Goal: Information Seeking & Learning: Learn about a topic

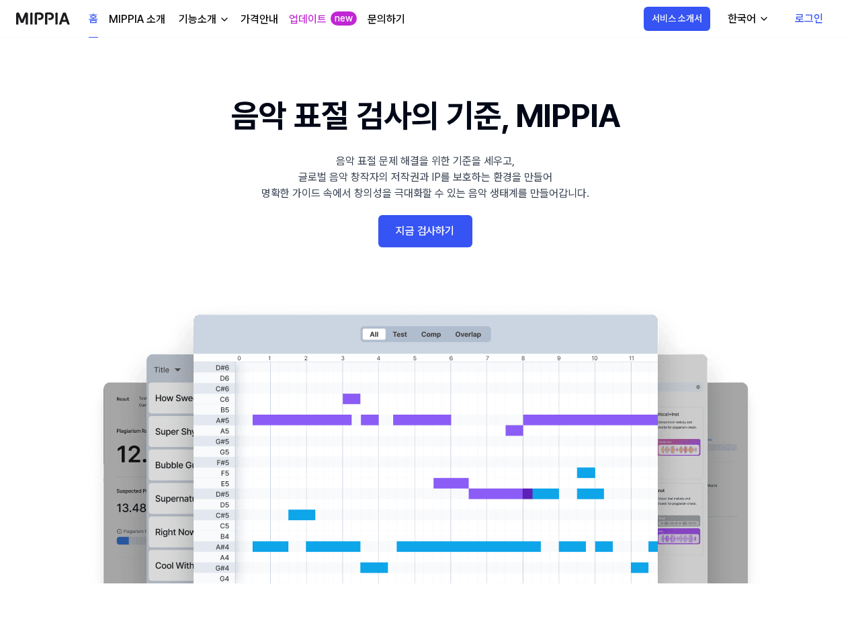
click at [792, 17] on link "로그인" at bounding box center [809, 19] width 50 height 38
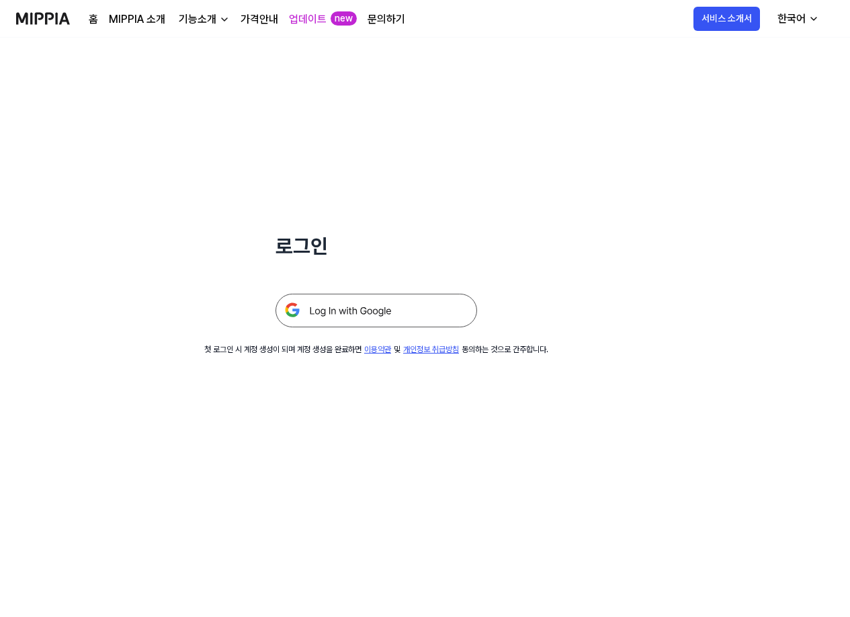
click at [334, 317] on img at bounding box center [375, 310] width 201 height 34
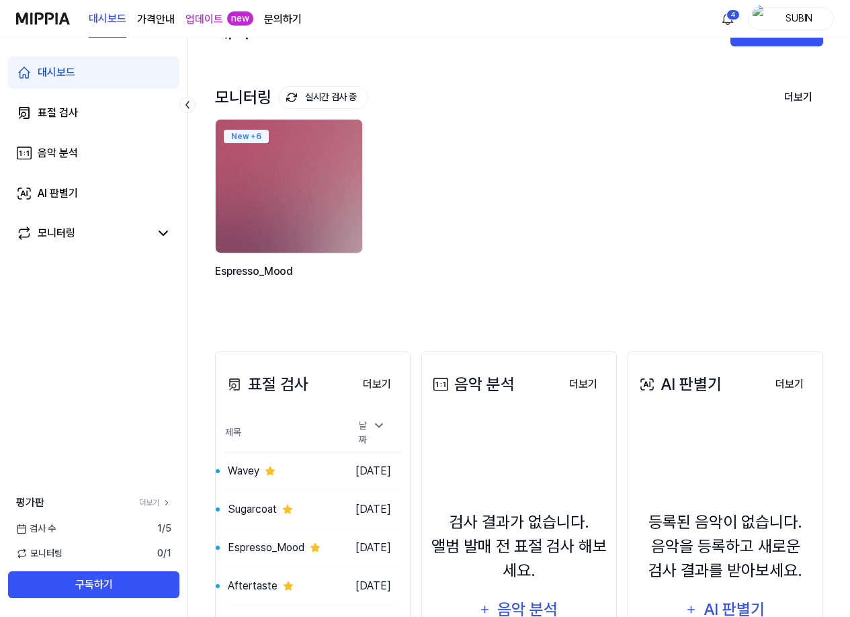
scroll to position [201, 0]
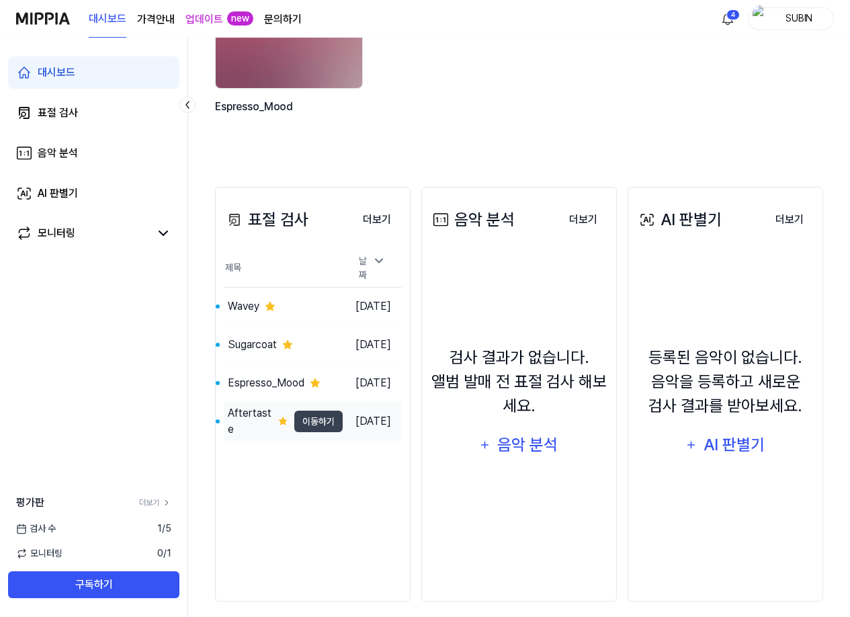
click at [302, 402] on td "Aftertaste 이동하기" at bounding box center [283, 421] width 119 height 38
click at [300, 412] on button "이동하기" at bounding box center [318, 420] width 48 height 21
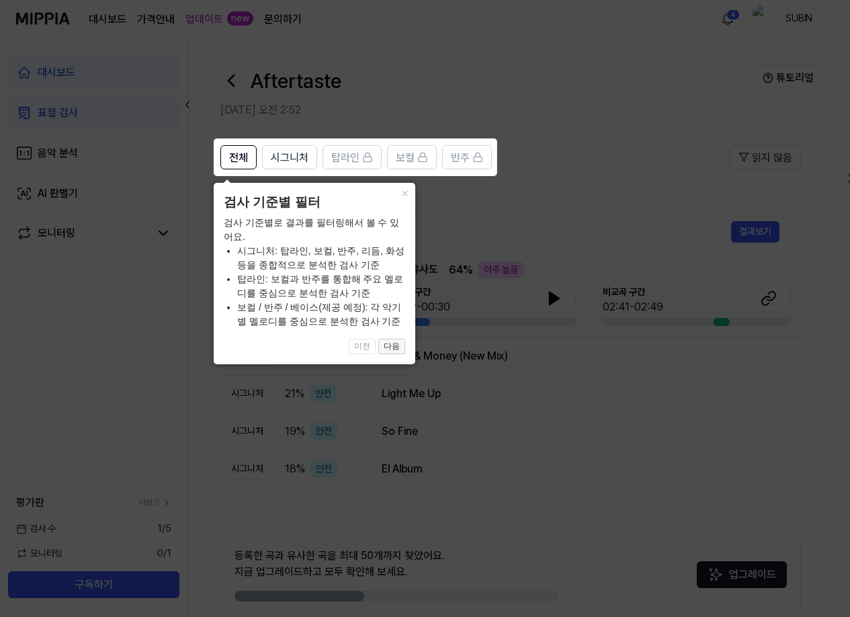
click at [392, 349] on button "다음" at bounding box center [391, 346] width 27 height 16
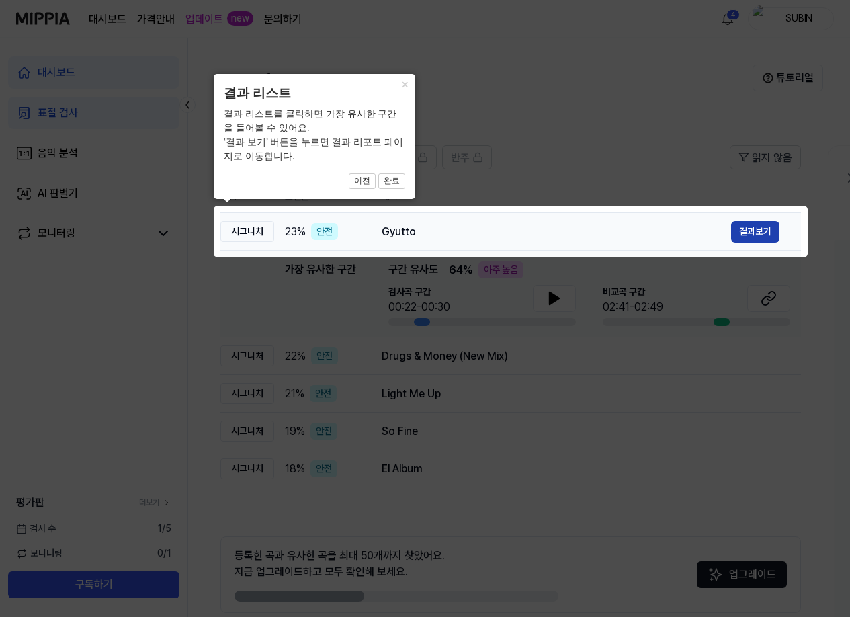
click at [774, 226] on button "결과보기" at bounding box center [755, 231] width 48 height 21
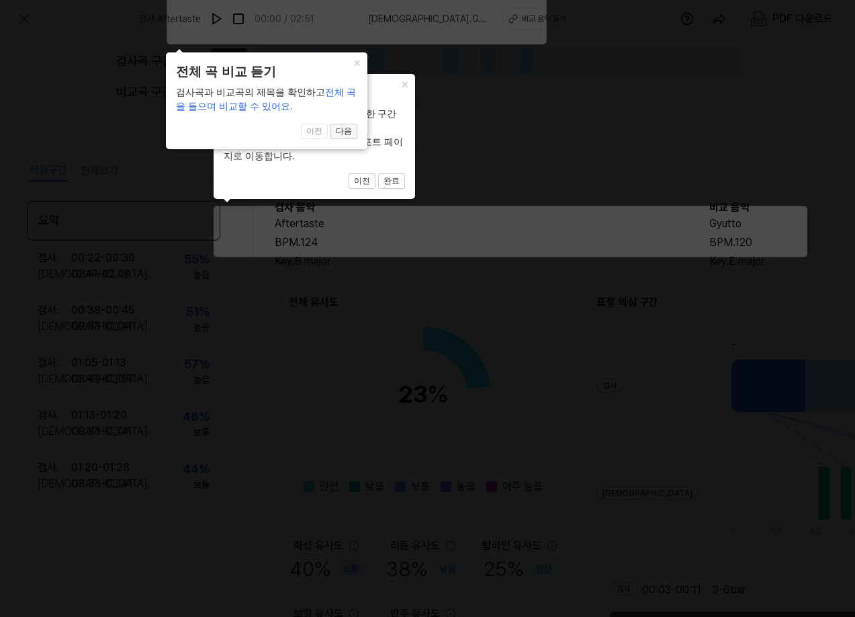
click at [378, 173] on button "다음" at bounding box center [391, 181] width 27 height 16
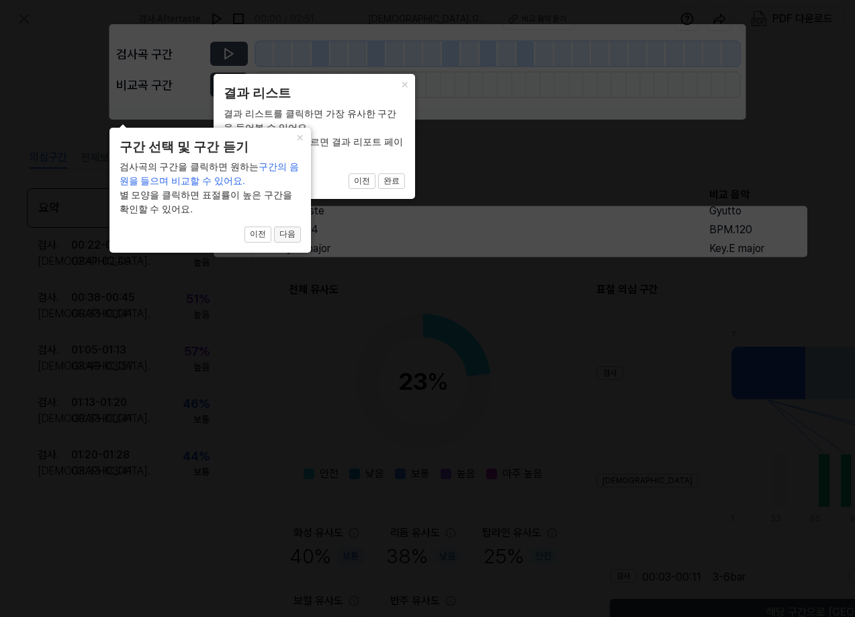
click at [378, 189] on button "다음" at bounding box center [391, 181] width 27 height 16
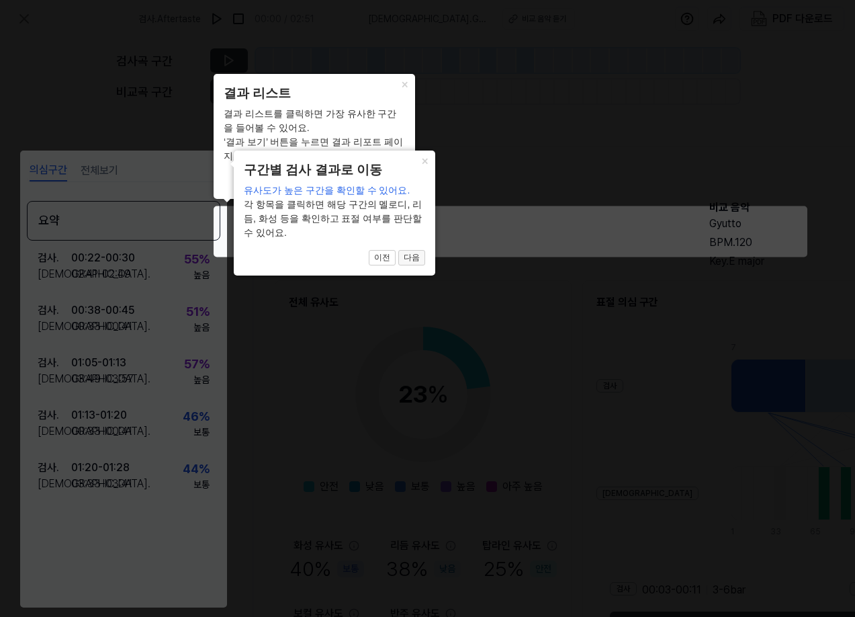
click at [405, 189] on button "다음" at bounding box center [391, 181] width 27 height 16
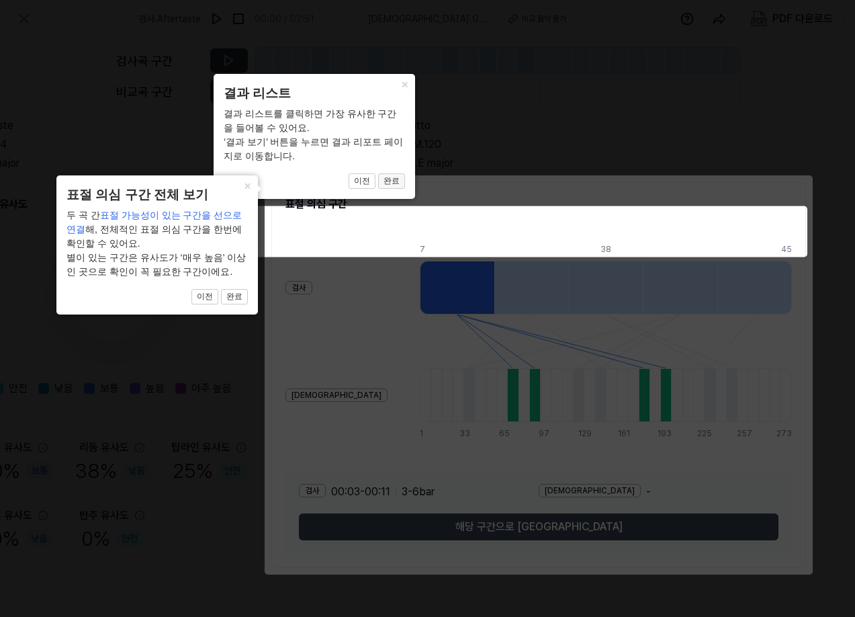
click at [389, 181] on button "완료" at bounding box center [391, 181] width 27 height 16
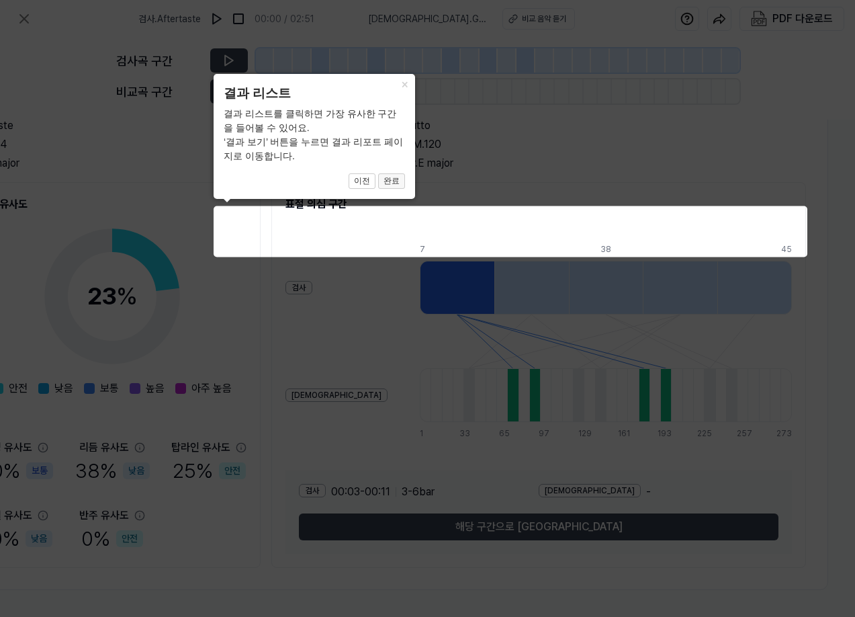
click at [388, 183] on button "완료" at bounding box center [391, 181] width 27 height 16
click at [390, 179] on button "완료" at bounding box center [391, 181] width 27 height 16
click at [404, 83] on button "×" at bounding box center [404, 83] width 21 height 19
click at [360, 183] on button "이전" at bounding box center [362, 181] width 27 height 16
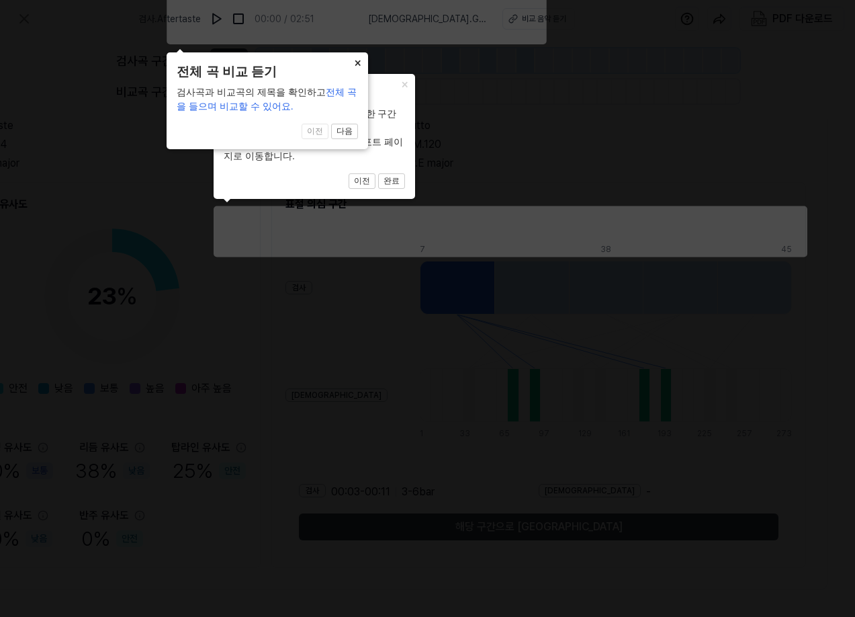
click at [394, 74] on button "×" at bounding box center [404, 83] width 21 height 19
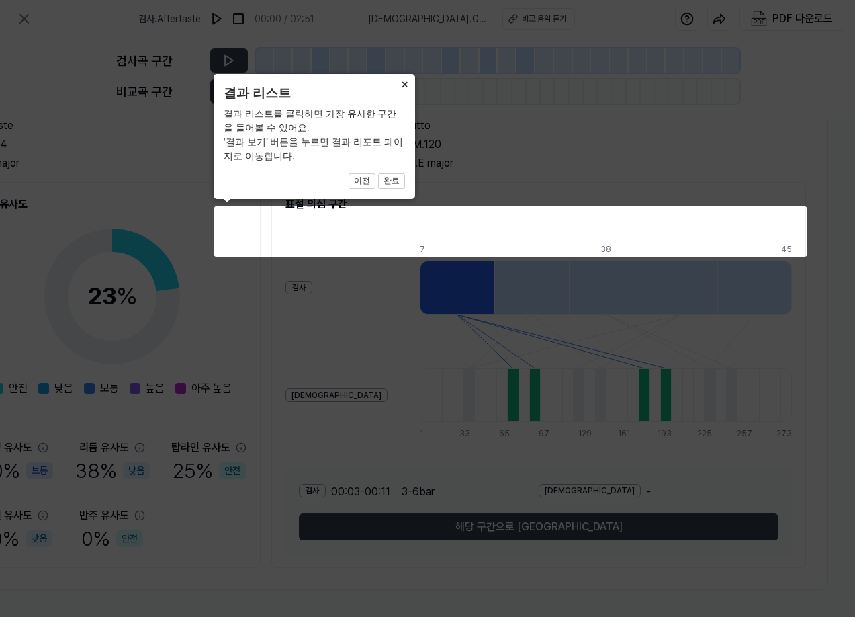
click at [408, 85] on button "×" at bounding box center [404, 83] width 21 height 19
click at [405, 83] on button "×" at bounding box center [404, 83] width 21 height 19
click at [404, 84] on button "×" at bounding box center [404, 83] width 21 height 19
click at [401, 85] on button "×" at bounding box center [404, 83] width 21 height 19
click at [403, 85] on button "×" at bounding box center [404, 83] width 21 height 19
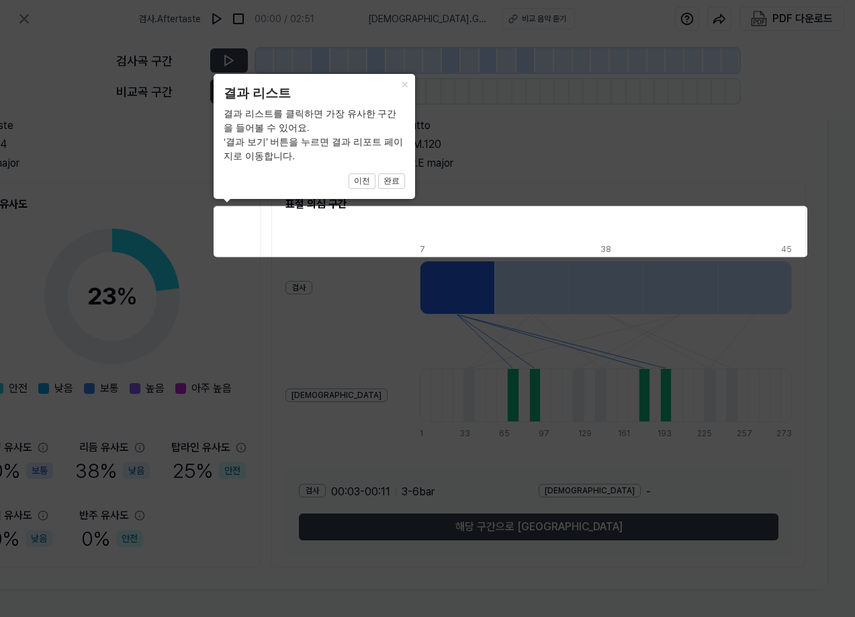
click at [509, 170] on icon at bounding box center [427, 308] width 855 height 617
drag, startPoint x: 379, startPoint y: 150, endPoint x: 358, endPoint y: 195, distance: 49.3
click at [374, 158] on div "결과 리스트를 클릭하면 가장 유사한 구간을 들어볼 수 있어요. ‘결과 보기’ 버튼을 누르면 결과 리포트 페이지로 이동합니다." at bounding box center [314, 135] width 181 height 56
click at [367, 197] on div "× 결과 리스트 결과 리스트를 클릭하면 가장 유사한 구간을 들어볼 수 있어요. ‘결과 보기’ 버튼을 누르면 결과 리포트 페이지로 이동합니다. …" at bounding box center [314, 136] width 201 height 125
click at [378, 186] on span "이전 완료" at bounding box center [314, 181] width 181 height 16
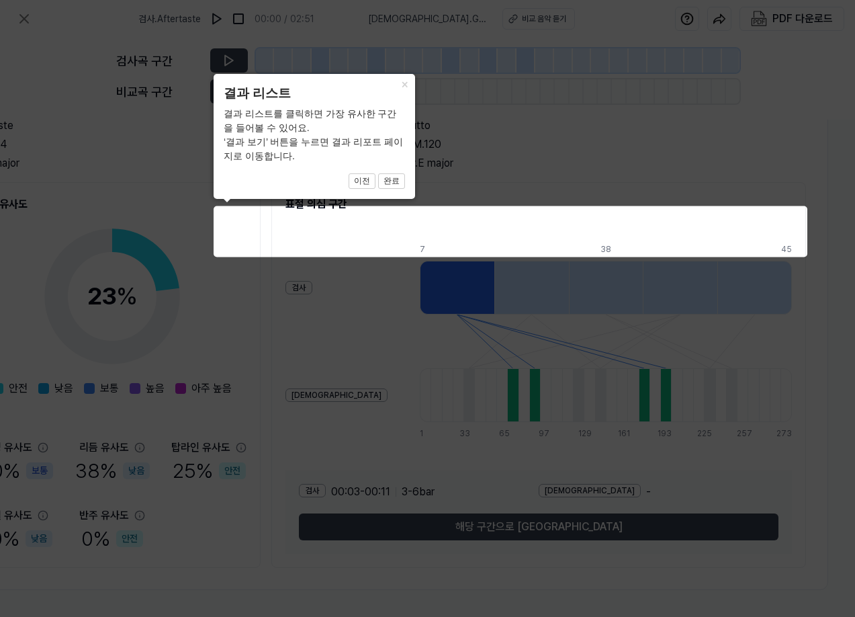
drag, startPoint x: 393, startPoint y: 155, endPoint x: 390, endPoint y: 142, distance: 13.7
click at [393, 152] on div "결과 리스트를 클릭하면 가장 유사한 구간을 들어볼 수 있어요. ‘결과 보기’ 버튼을 누르면 결과 리포트 페이지로 이동합니다." at bounding box center [314, 135] width 181 height 56
click at [388, 186] on div "× 결과 리스트 결과 리스트를 클릭하면 가장 유사한 구간을 들어볼 수 있어요. ‘결과 보기’ 버튼을 누르면 결과 리포트 페이지로 이동합니다. …" at bounding box center [314, 136] width 201 height 125
click at [386, 196] on div "× 결과 리스트 결과 리스트를 클릭하면 가장 유사한 구간을 들어볼 수 있어요. ‘결과 보기’ 버튼을 누르면 결과 리포트 페이지로 이동합니다. …" at bounding box center [314, 136] width 201 height 125
click at [389, 185] on button "완료" at bounding box center [391, 181] width 27 height 16
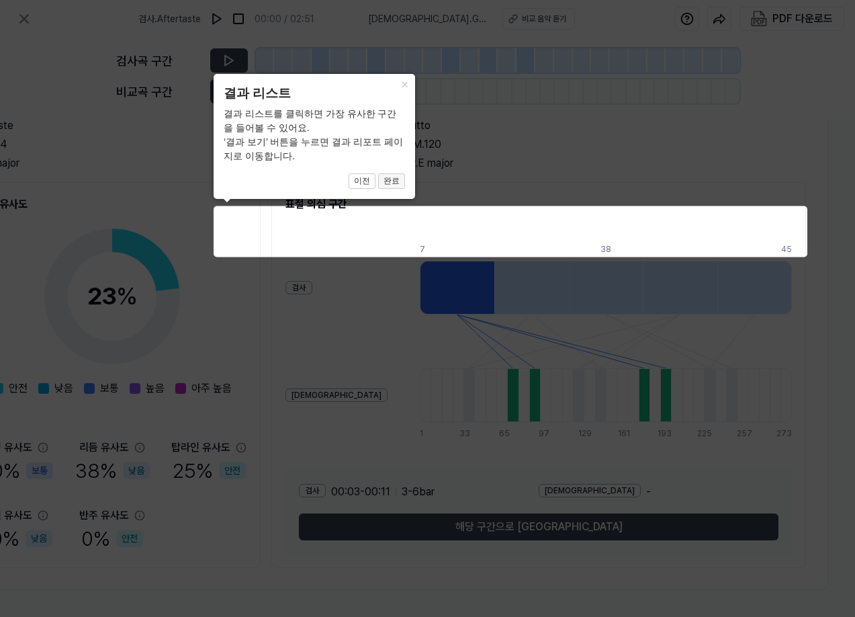
click at [389, 185] on button "완료" at bounding box center [391, 181] width 27 height 16
click at [391, 179] on button "완료" at bounding box center [391, 181] width 27 height 16
click at [404, 108] on div "× 결과 리스트 결과 리스트를 클릭하면 가장 유사한 구간을 들어볼 수 있어요. ‘결과 보기’ 버튼을 누르면 결과 리포트 페이지로 이동합니다. …" at bounding box center [314, 136] width 201 height 125
click at [398, 76] on button "×" at bounding box center [404, 83] width 21 height 19
click at [400, 81] on body "검사 . Aftertaste 00:00 / 02:51 비교 . Gyutto 비교 음악 듣기 PDF 다운로드 검사곡 구간 비교곡 구간 의심구간 …" at bounding box center [427, 308] width 855 height 617
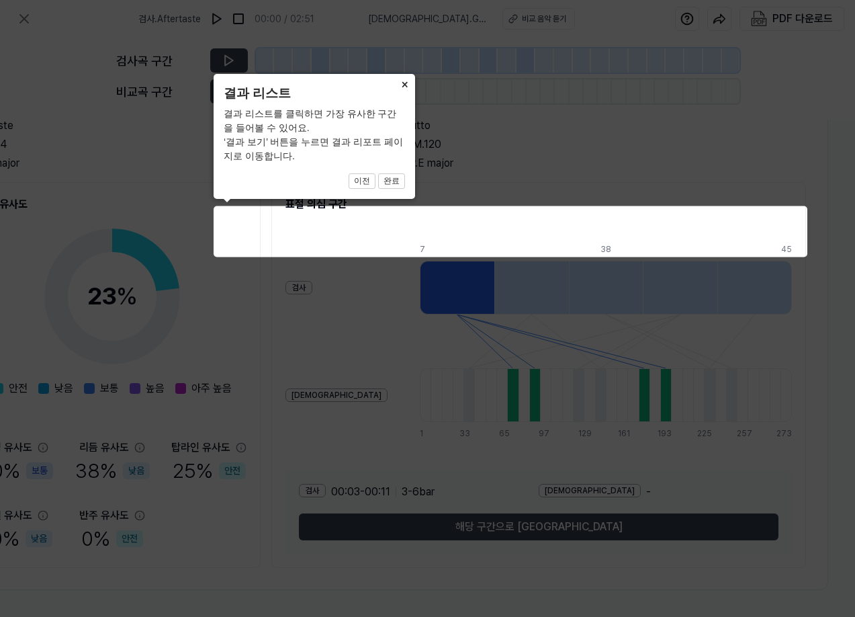
click at [402, 86] on button "×" at bounding box center [404, 83] width 21 height 19
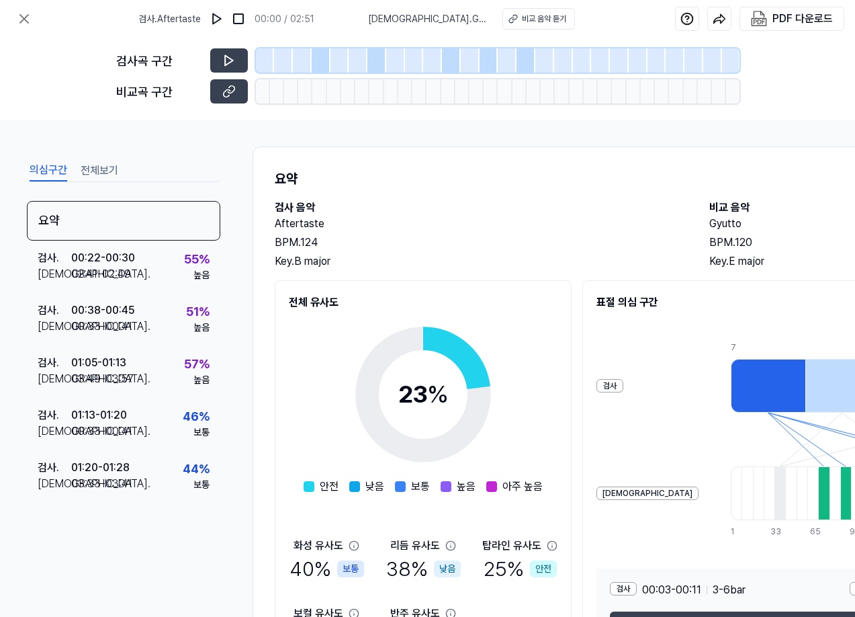
click at [95, 264] on div "00:22 - 00:30" at bounding box center [103, 258] width 64 height 16
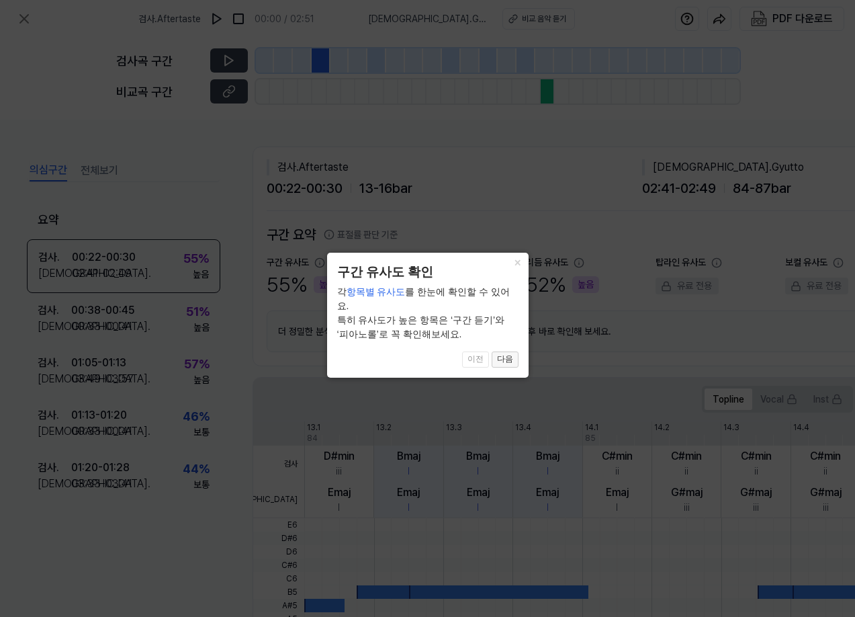
click at [508, 353] on button "다음" at bounding box center [505, 359] width 27 height 16
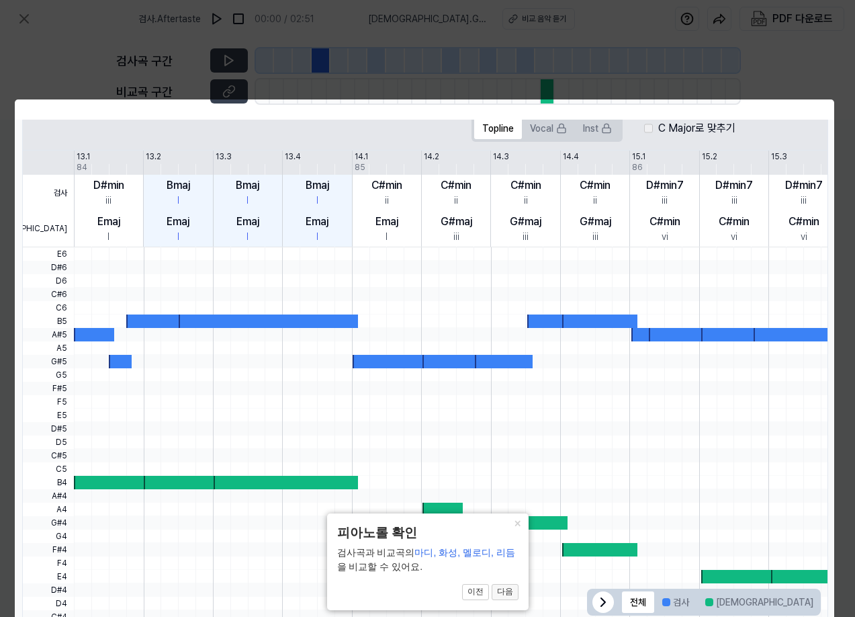
click at [507, 587] on button "다음" at bounding box center [505, 592] width 27 height 16
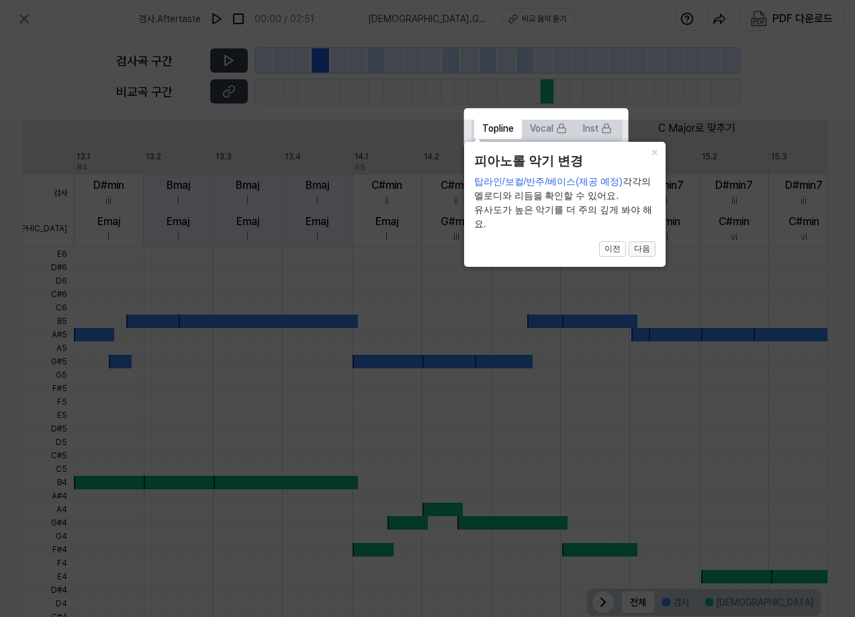
click at [643, 251] on button "다음" at bounding box center [642, 249] width 27 height 16
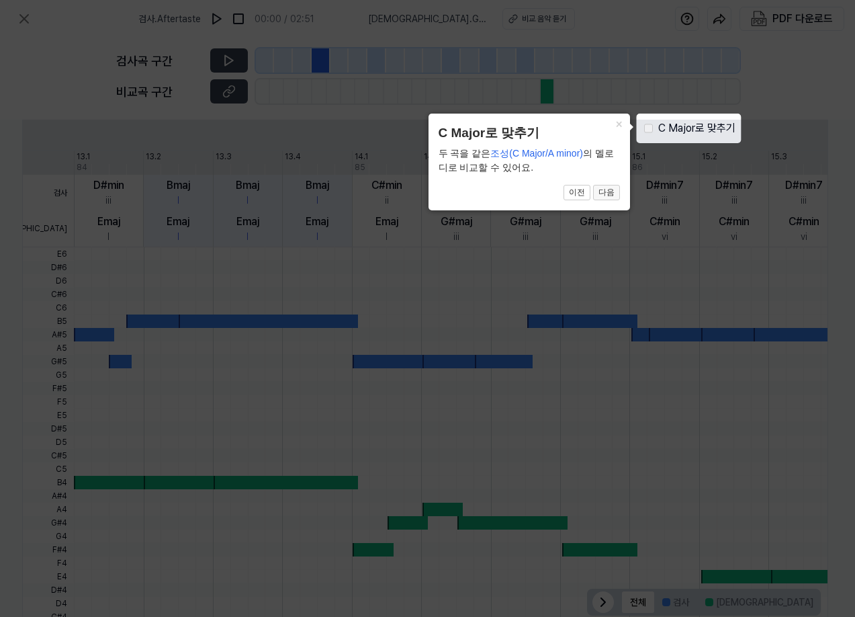
click at [606, 197] on button "다음" at bounding box center [606, 193] width 27 height 16
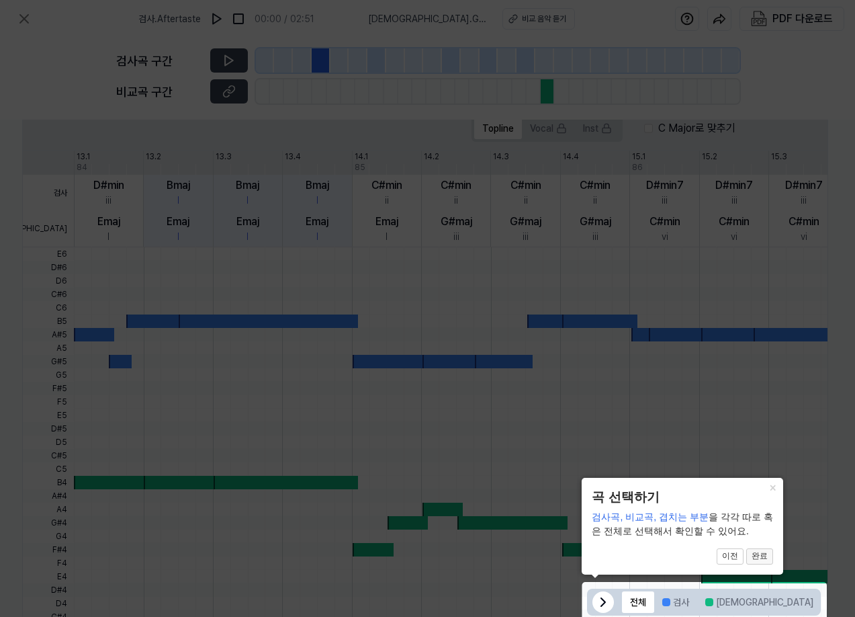
click at [758, 555] on button "완료" at bounding box center [759, 556] width 27 height 16
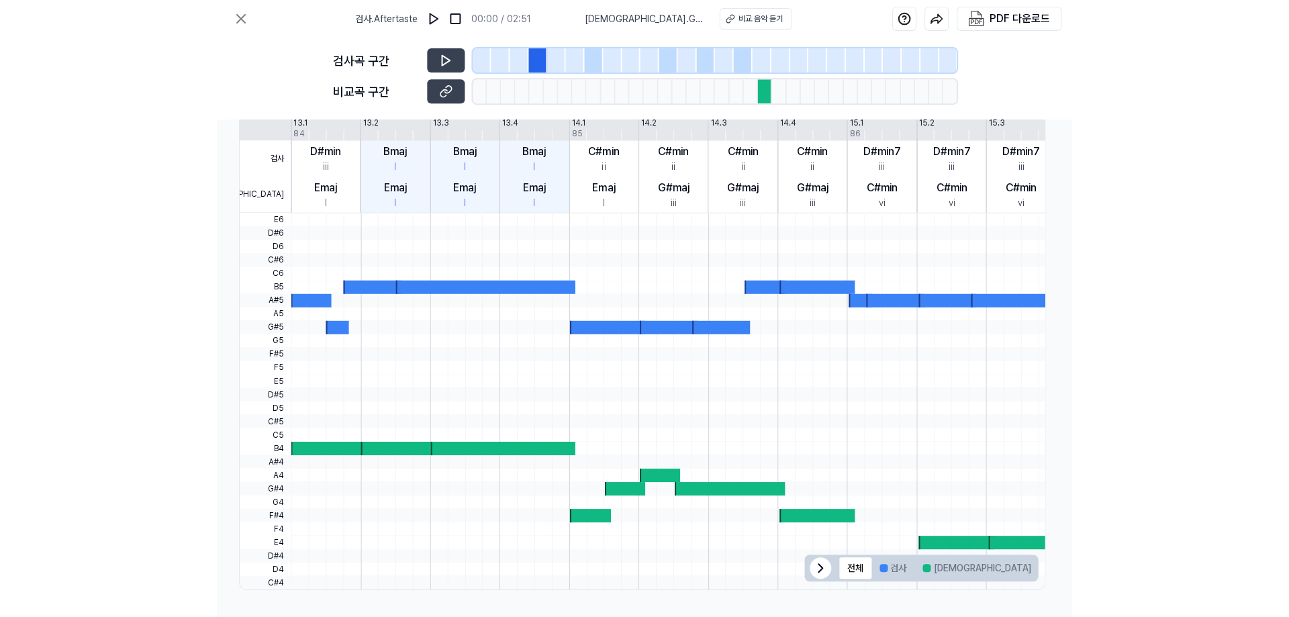
scroll to position [304, 0]
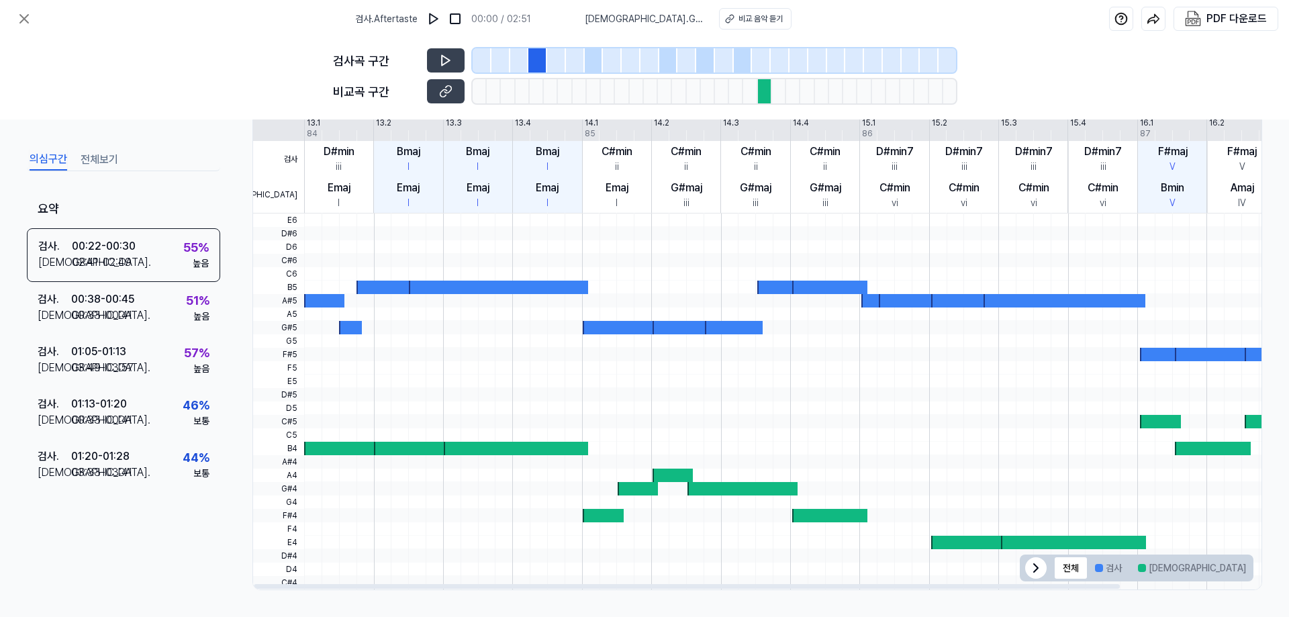
click at [854, 570] on button "겹치는 부분" at bounding box center [1289, 567] width 69 height 21
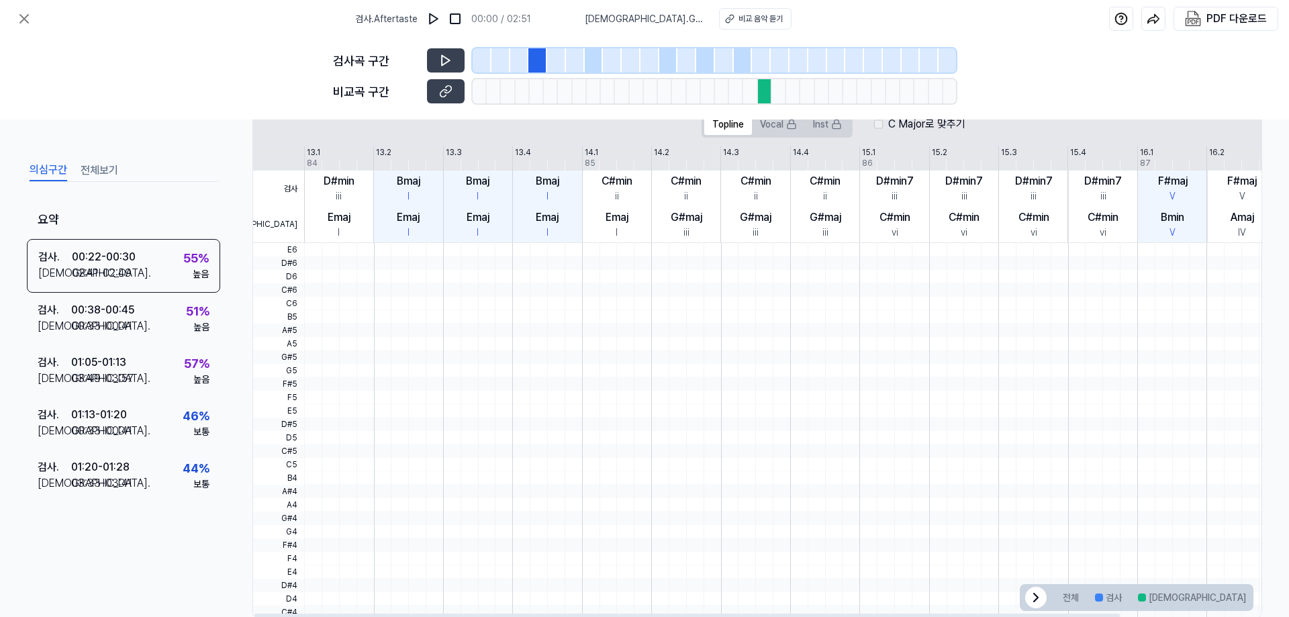
scroll to position [237, 0]
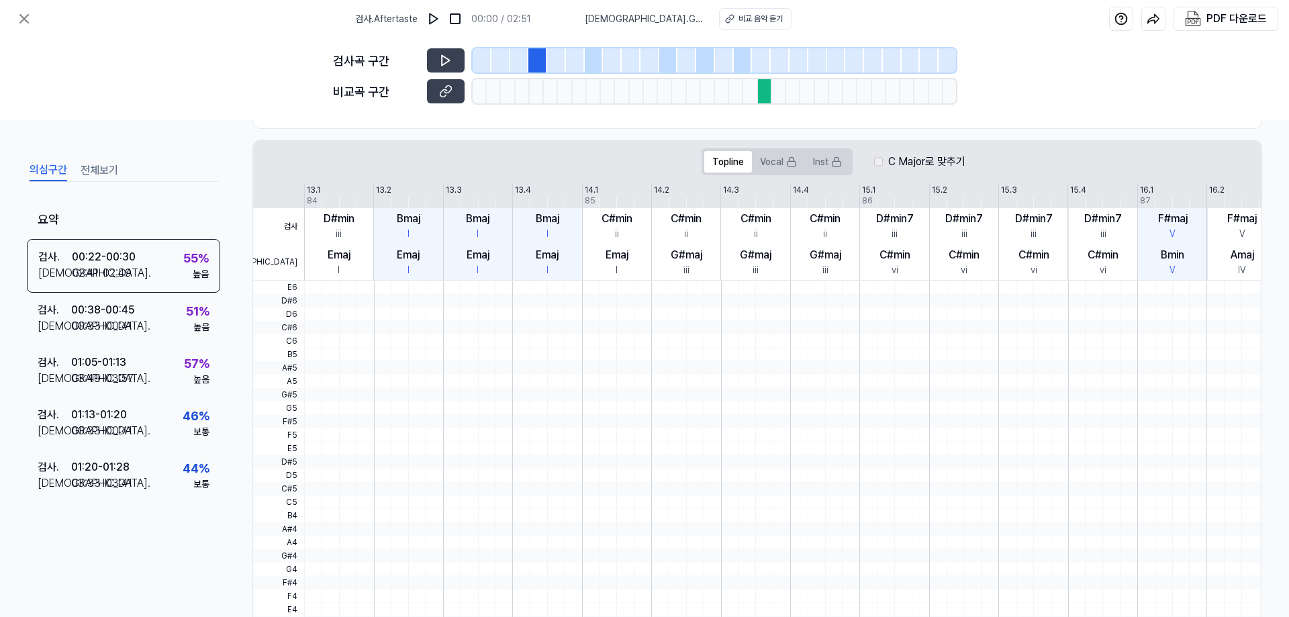
click at [541, 50] on div at bounding box center [538, 60] width 19 height 24
click at [534, 56] on div at bounding box center [538, 60] width 19 height 24
click at [93, 261] on div "00:22 - 00:30" at bounding box center [104, 257] width 64 height 16
click at [111, 263] on div "00:22 - 00:30" at bounding box center [104, 257] width 64 height 16
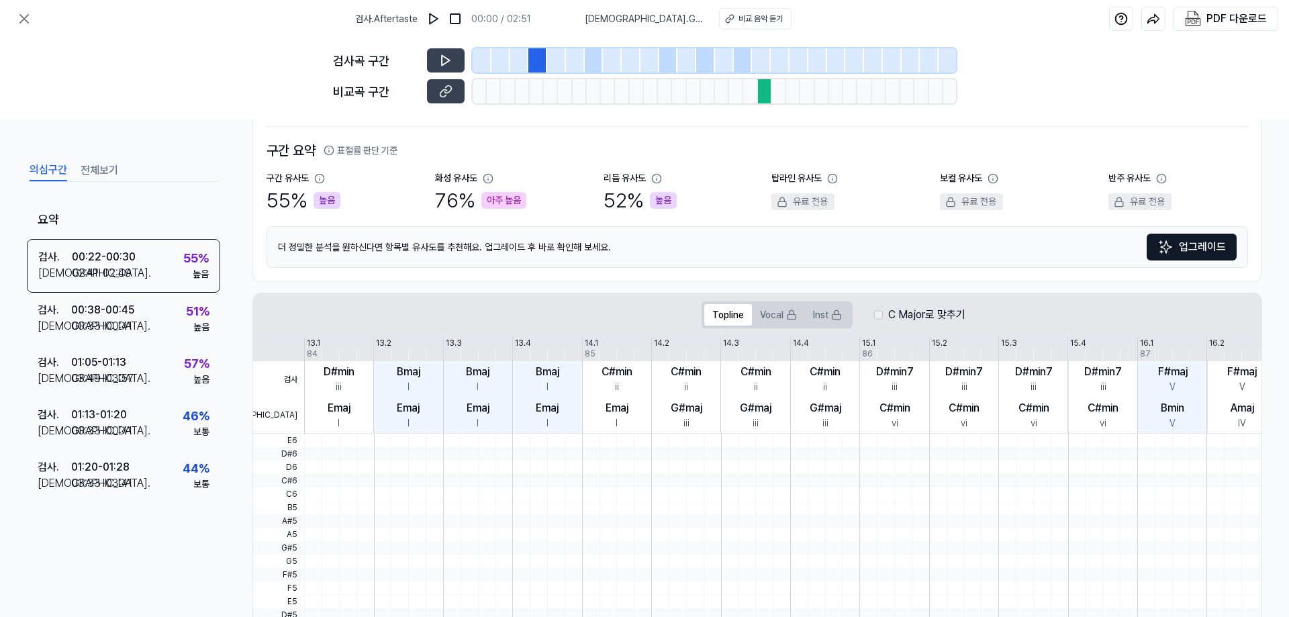
scroll to position [304, 0]
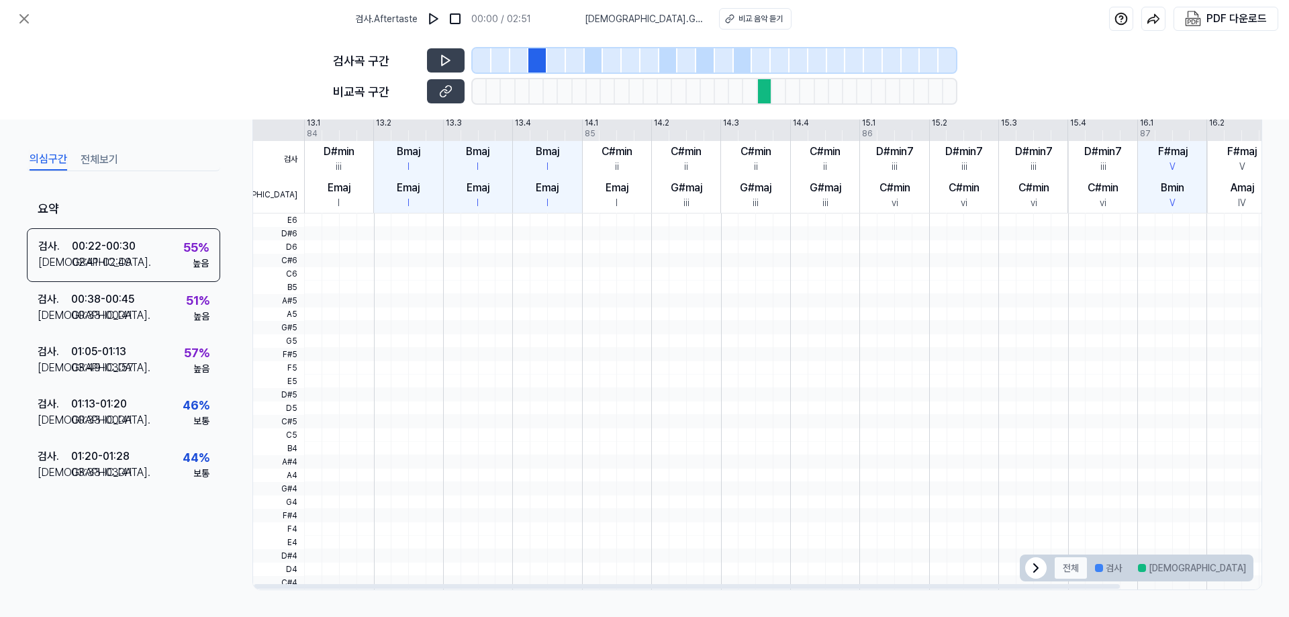
click at [854, 569] on button "전체" at bounding box center [1071, 567] width 32 height 21
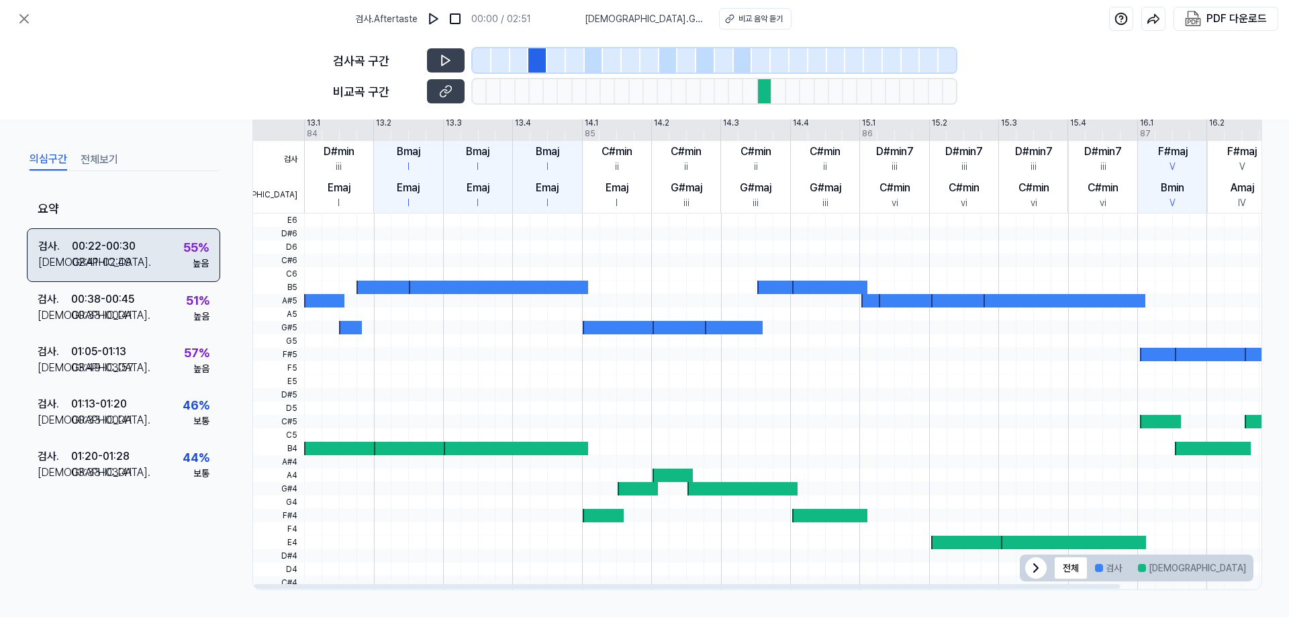
click at [79, 257] on div "02:41 - 02:49" at bounding box center [102, 263] width 60 height 16
click at [109, 248] on div "00:22 - 00:30" at bounding box center [104, 246] width 64 height 16
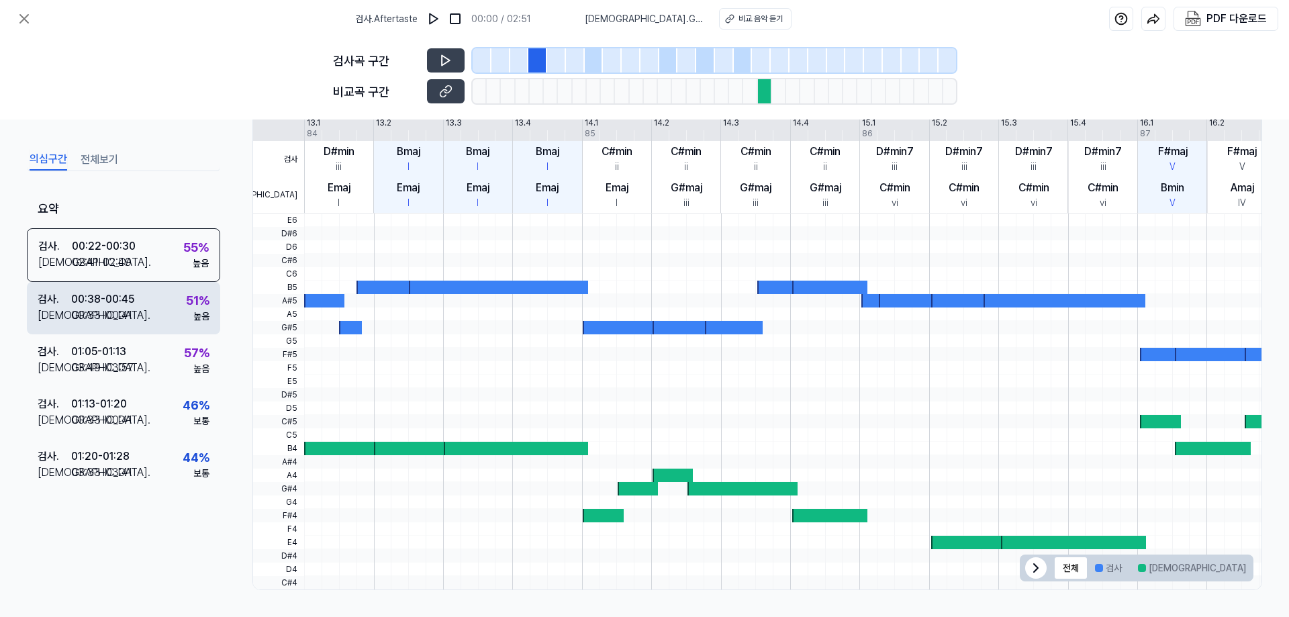
click at [118, 309] on div "00:33 - 00:41" at bounding box center [101, 316] width 61 height 16
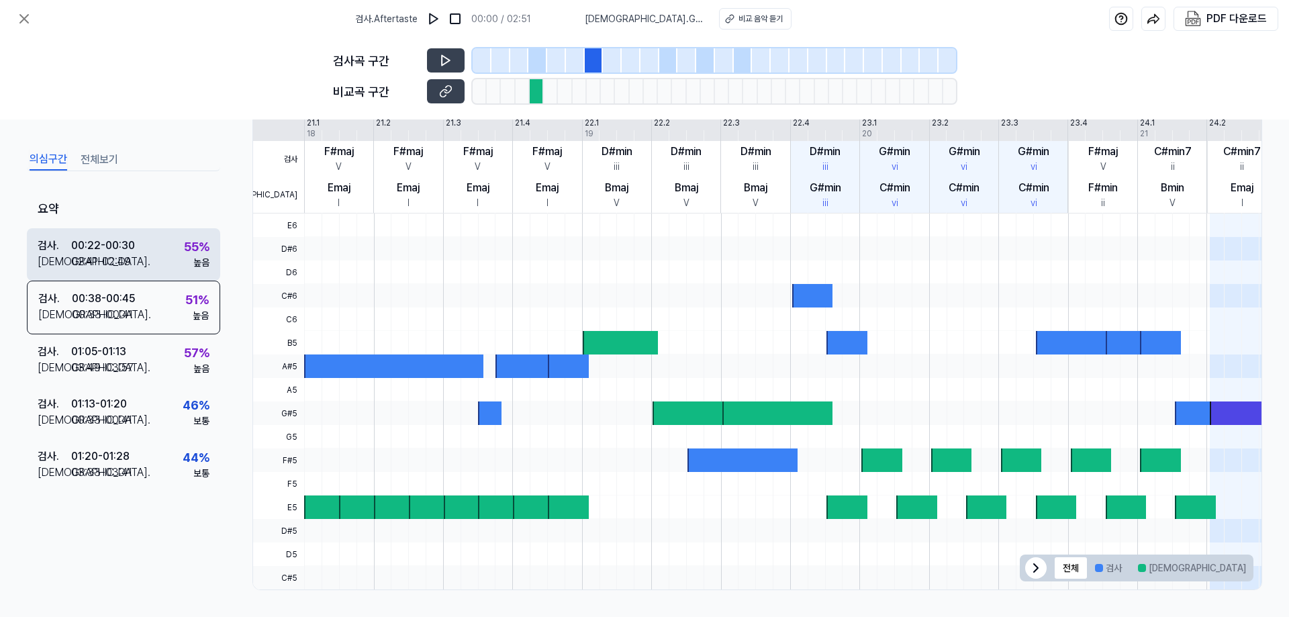
click at [104, 242] on div "00:22 - 00:30" at bounding box center [103, 246] width 64 height 16
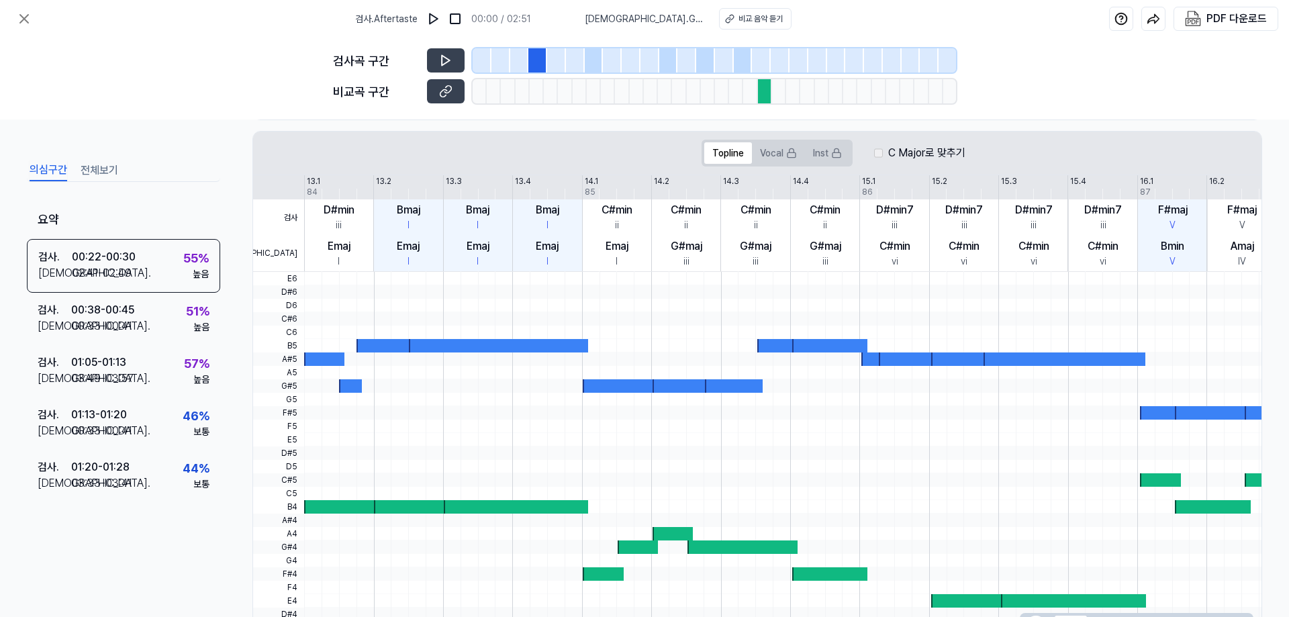
scroll to position [36, 0]
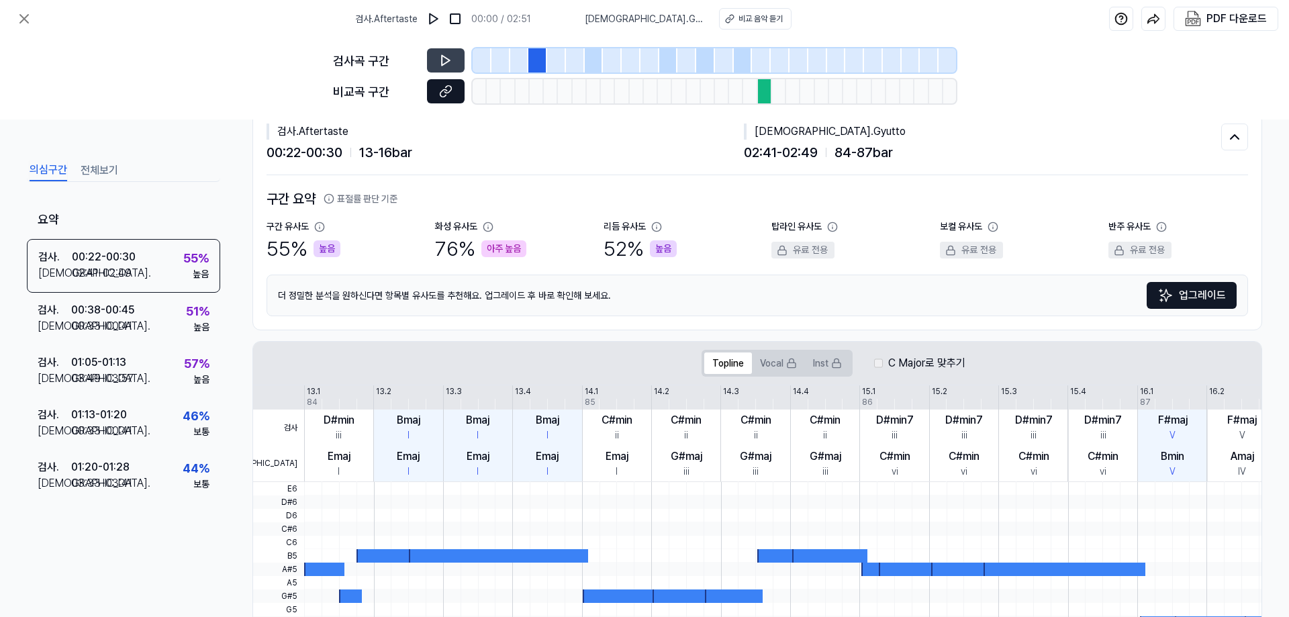
click at [451, 95] on icon at bounding box center [445, 91] width 13 height 13
click at [439, 62] on icon at bounding box center [445, 60] width 13 height 13
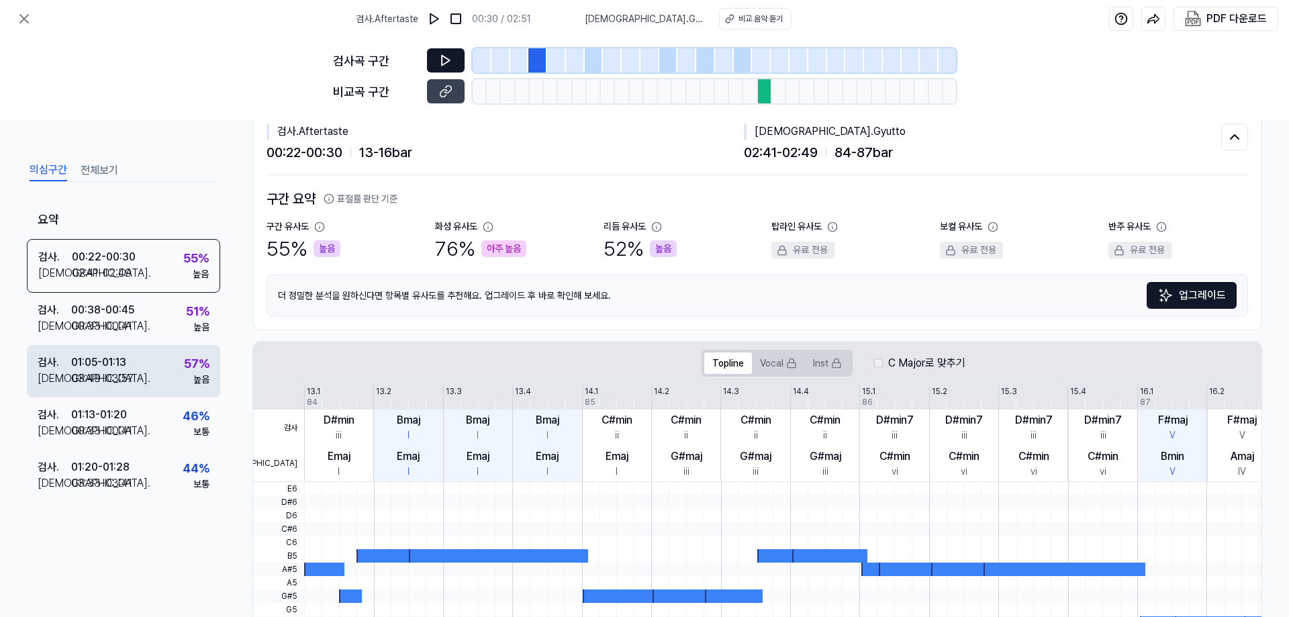
click at [91, 364] on div "01:05 - 01:13" at bounding box center [98, 363] width 55 height 16
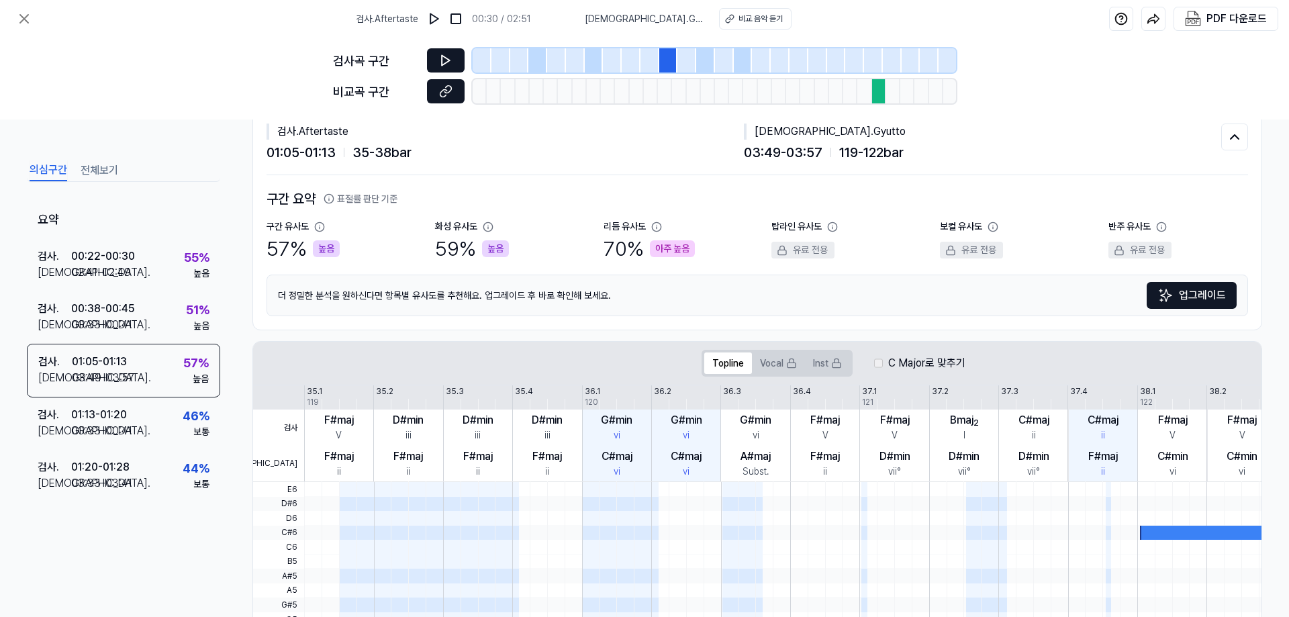
click at [454, 94] on button at bounding box center [446, 91] width 38 height 24
click at [443, 62] on icon at bounding box center [445, 60] width 13 height 13
click at [105, 88] on div "검사곡 구간 비교곡 구간" at bounding box center [644, 79] width 1289 height 82
click at [98, 114] on div "검사곡 구간 비교곡 구간" at bounding box center [644, 79] width 1289 height 82
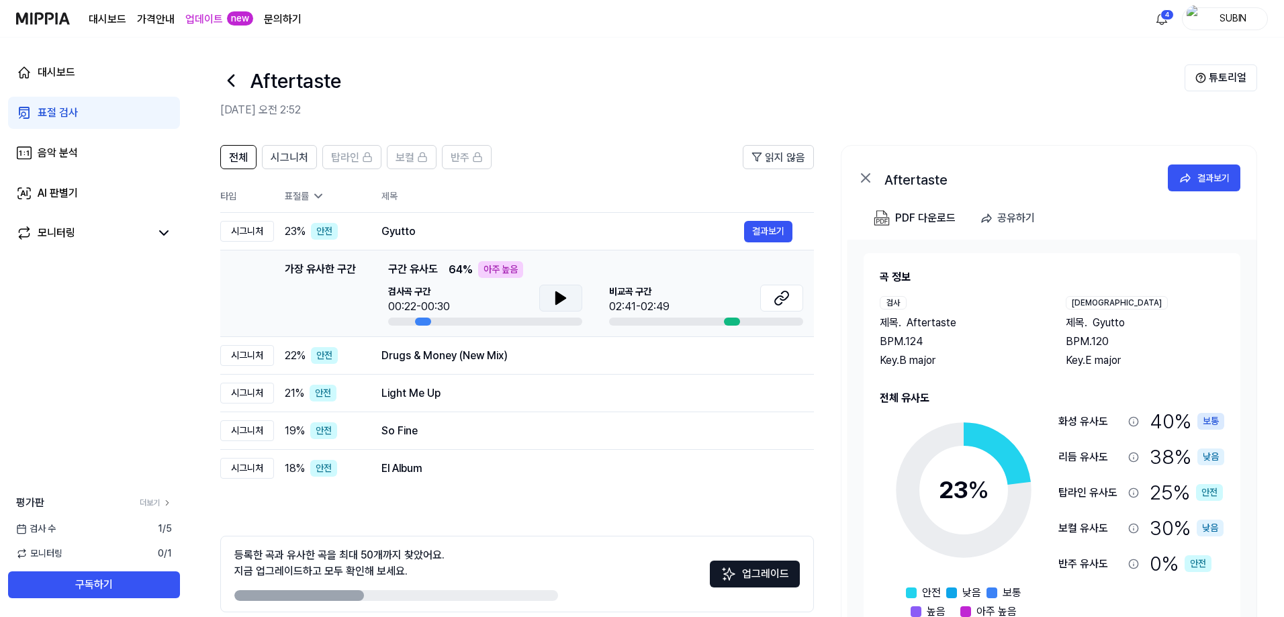
click at [561, 300] on icon at bounding box center [560, 298] width 9 height 12
click at [789, 299] on icon at bounding box center [782, 298] width 16 height 16
click at [559, 306] on icon at bounding box center [561, 298] width 16 height 16
click at [773, 231] on button "결과보기" at bounding box center [768, 231] width 48 height 21
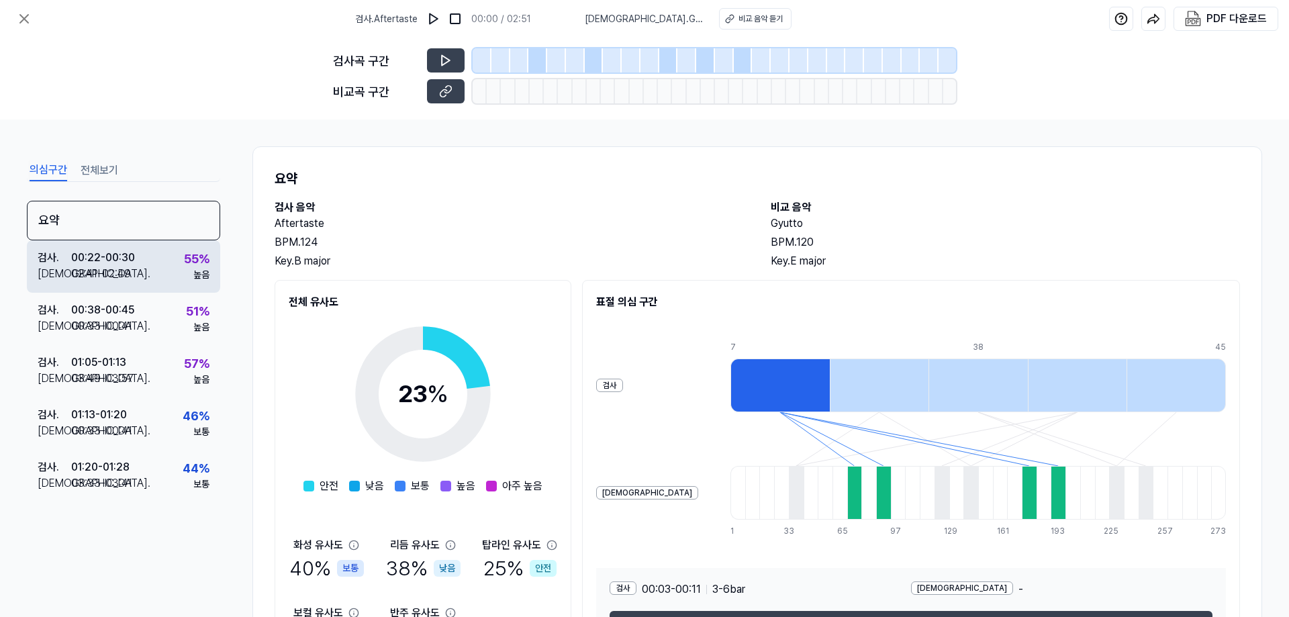
click at [89, 277] on div "02:41 - 02:49" at bounding box center [101, 274] width 60 height 16
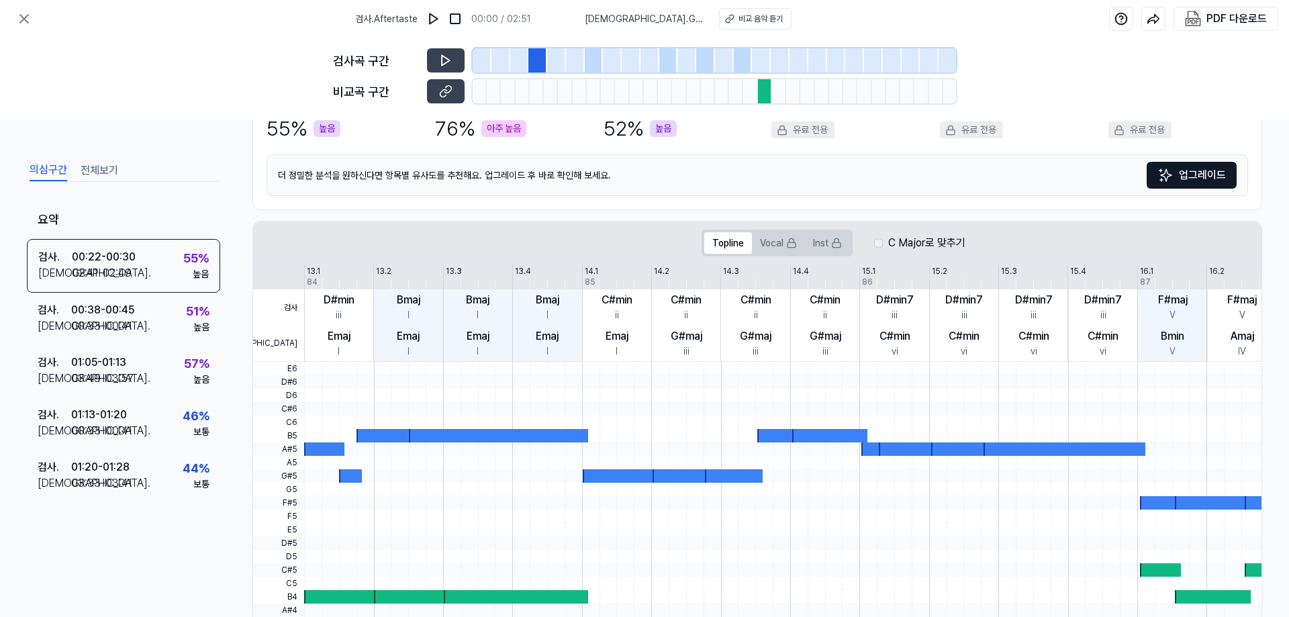
scroll to position [103, 0]
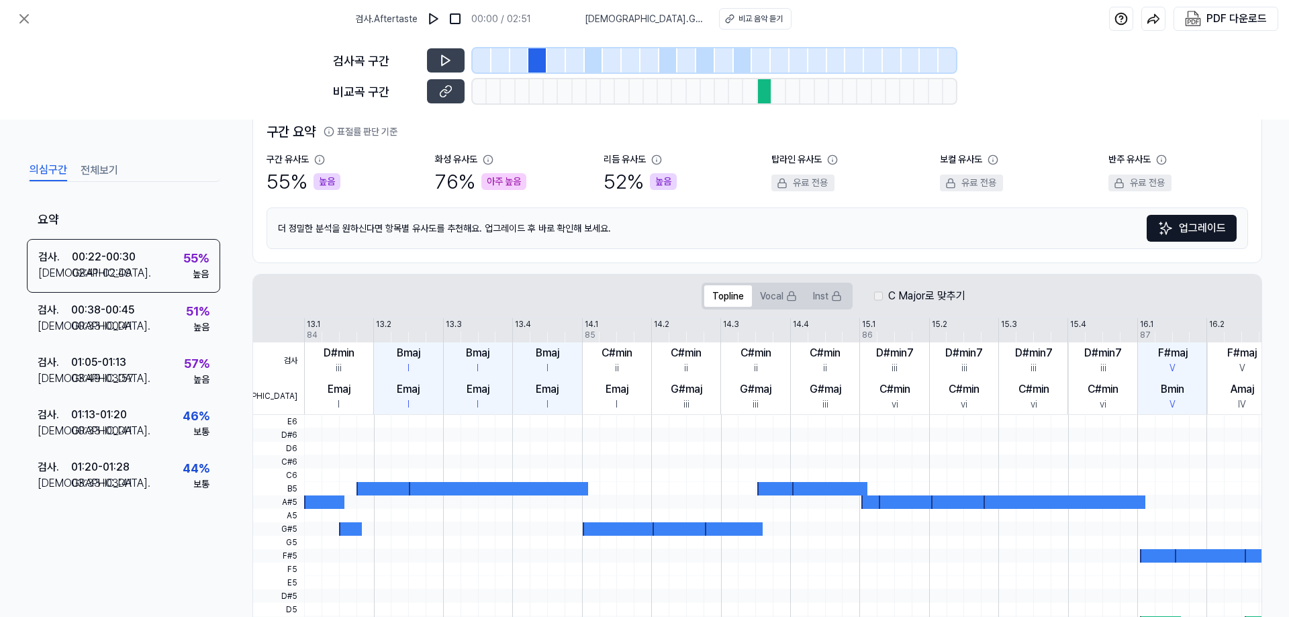
drag, startPoint x: 111, startPoint y: 85, endPoint x: 107, endPoint y: 91, distance: 7.8
click at [112, 86] on div "검사곡 구간 비교곡 구간" at bounding box center [644, 79] width 1289 height 82
click at [15, 14] on button at bounding box center [24, 18] width 27 height 27
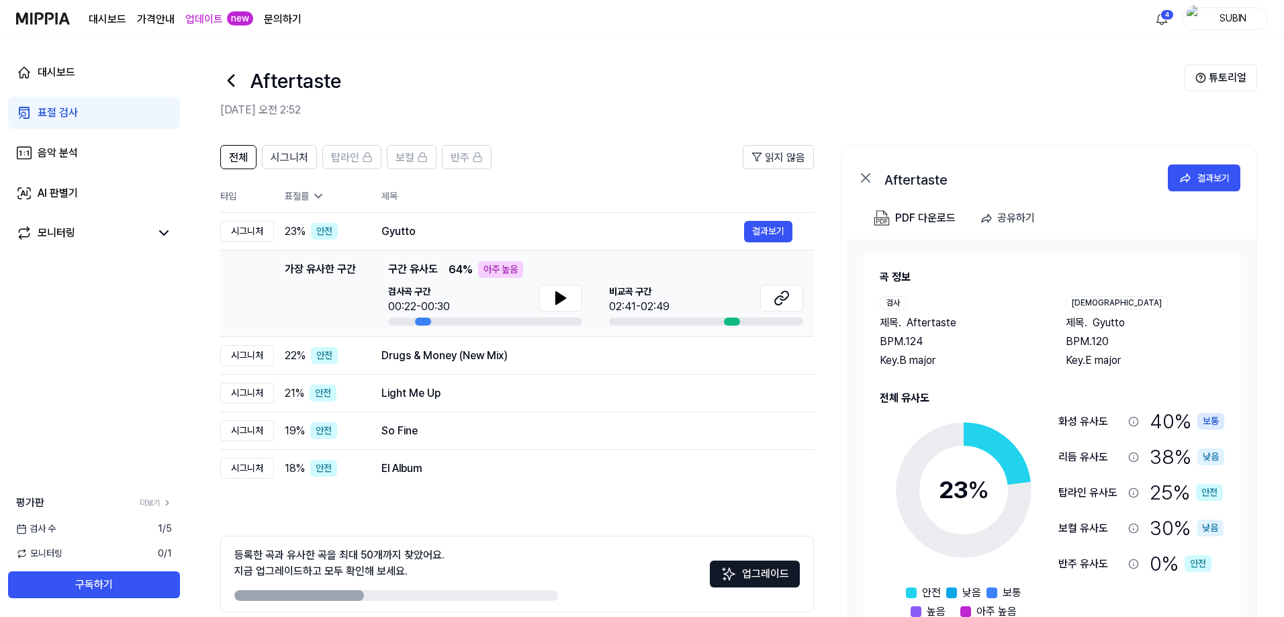
click at [231, 73] on icon at bounding box center [230, 80] width 21 height 21
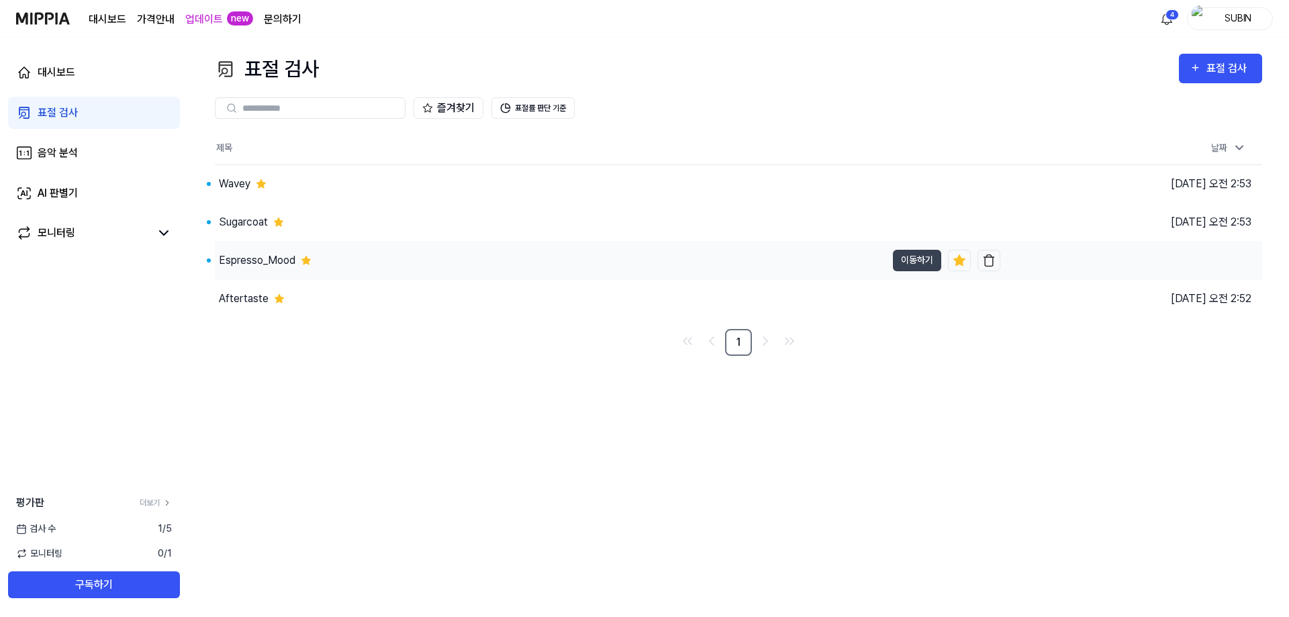
click at [244, 258] on div "Espresso_Mood" at bounding box center [257, 261] width 77 height 16
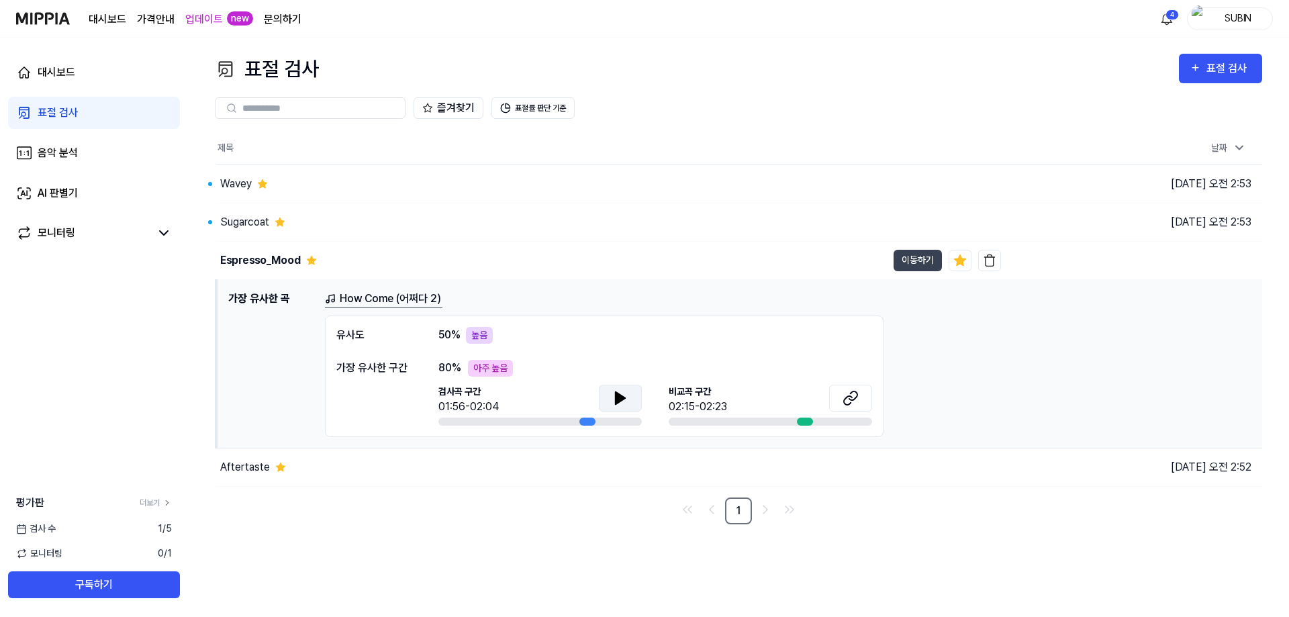
click at [617, 400] on icon at bounding box center [620, 398] width 9 height 12
drag, startPoint x: 614, startPoint y: 398, endPoint x: 731, endPoint y: 399, distance: 116.9
click at [615, 398] on icon at bounding box center [621, 398] width 16 height 16
click at [837, 401] on button at bounding box center [850, 398] width 43 height 27
click at [85, 295] on div "대시보드 표절 검사 음악 분석 AI 판별기 모니터링 평가판 더보기 검사 수 1 / 5 모니터링 0 / 1 구독하기" at bounding box center [94, 328] width 188 height 580
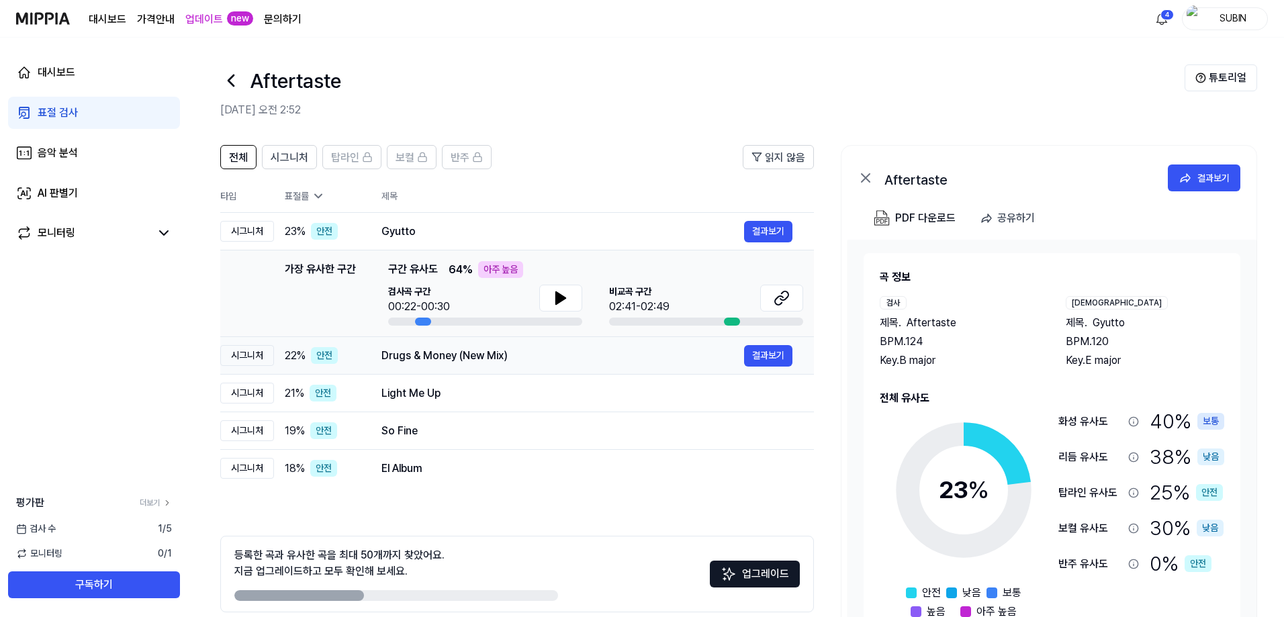
click at [443, 361] on div "Drugs & Money (New Mix)" at bounding box center [562, 356] width 363 height 16
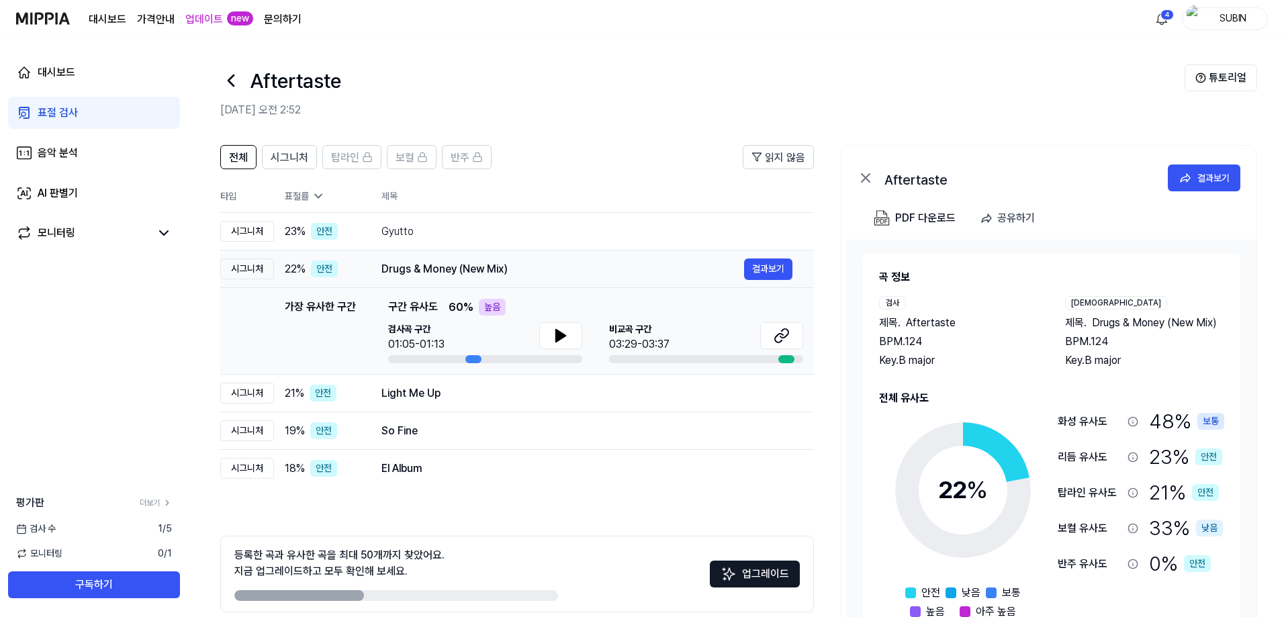
click at [422, 271] on div "Drugs & Money (New Mix)" at bounding box center [562, 269] width 363 height 16
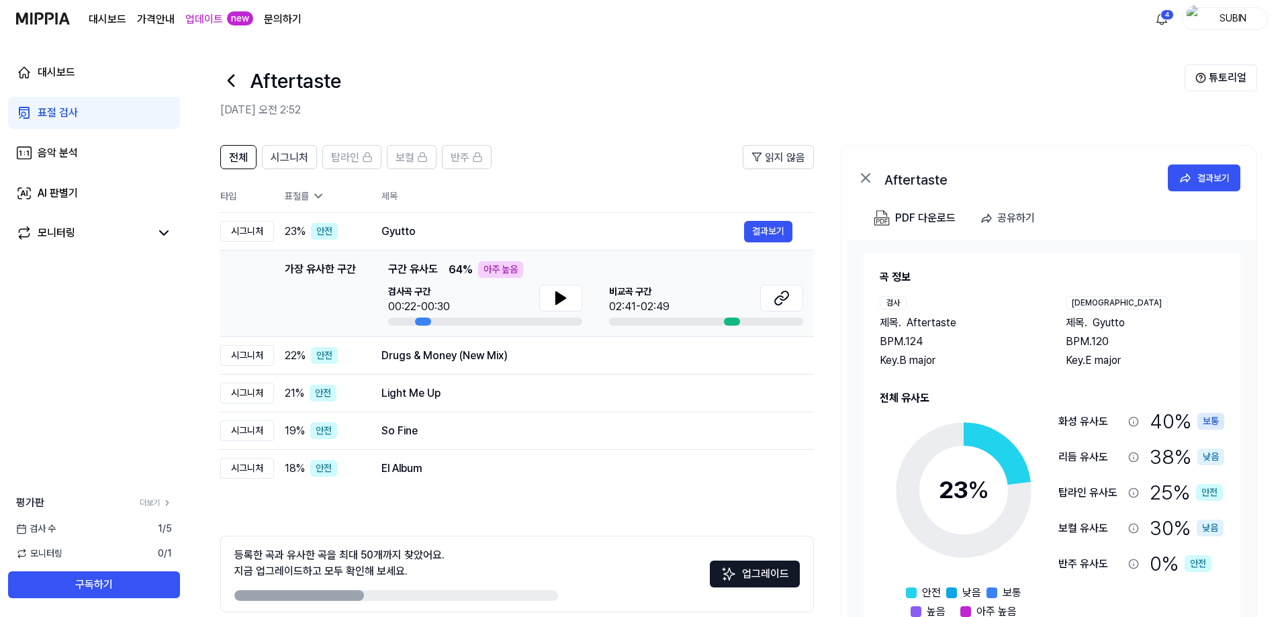
click at [224, 75] on icon at bounding box center [230, 80] width 21 height 21
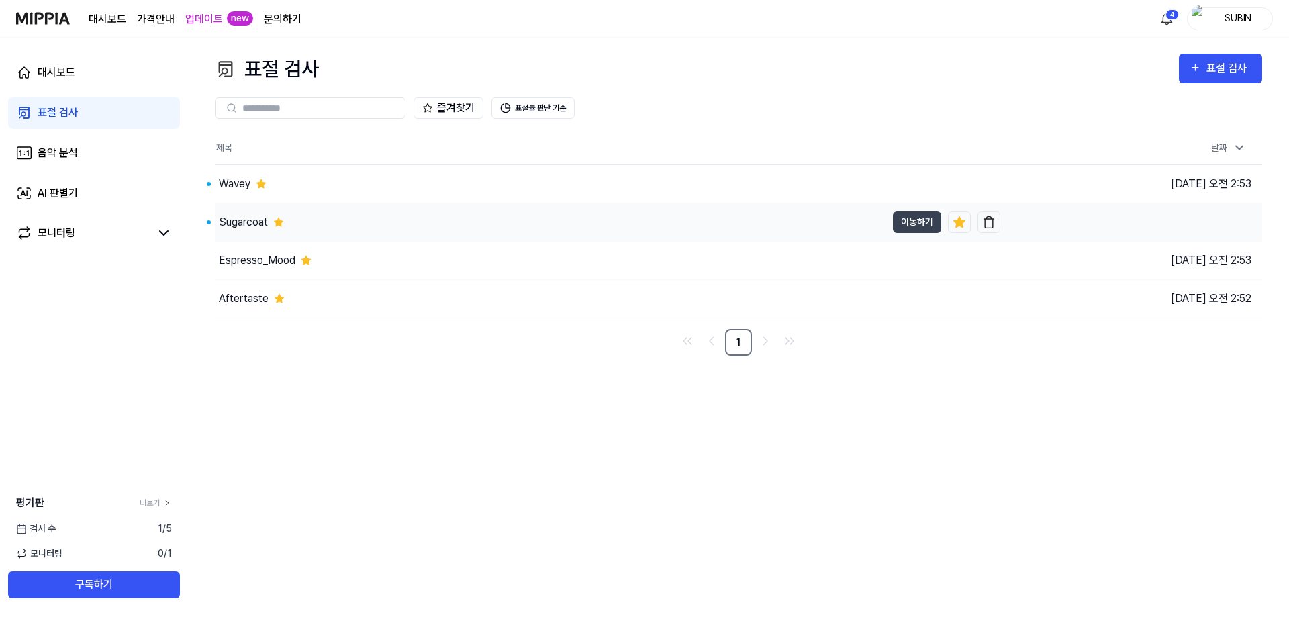
click at [250, 226] on div "Sugarcoat" at bounding box center [243, 222] width 49 height 16
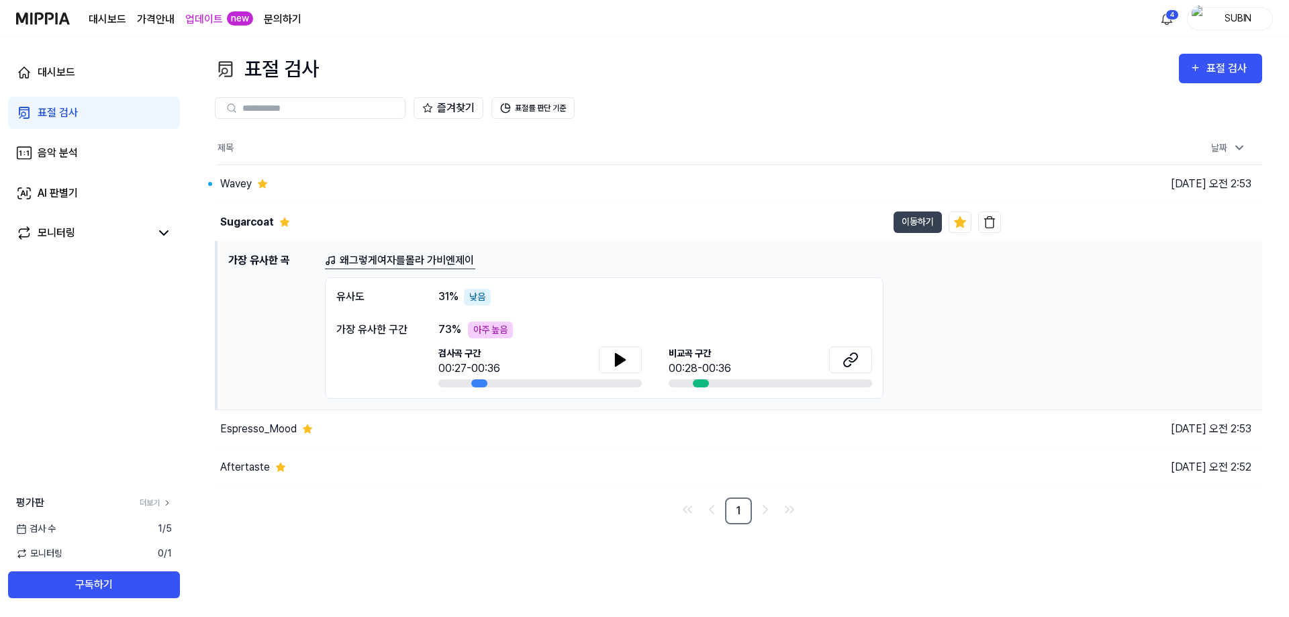
click at [394, 261] on link "왜그렇게여자를몰라 가비엔제이" at bounding box center [400, 261] width 150 height 17
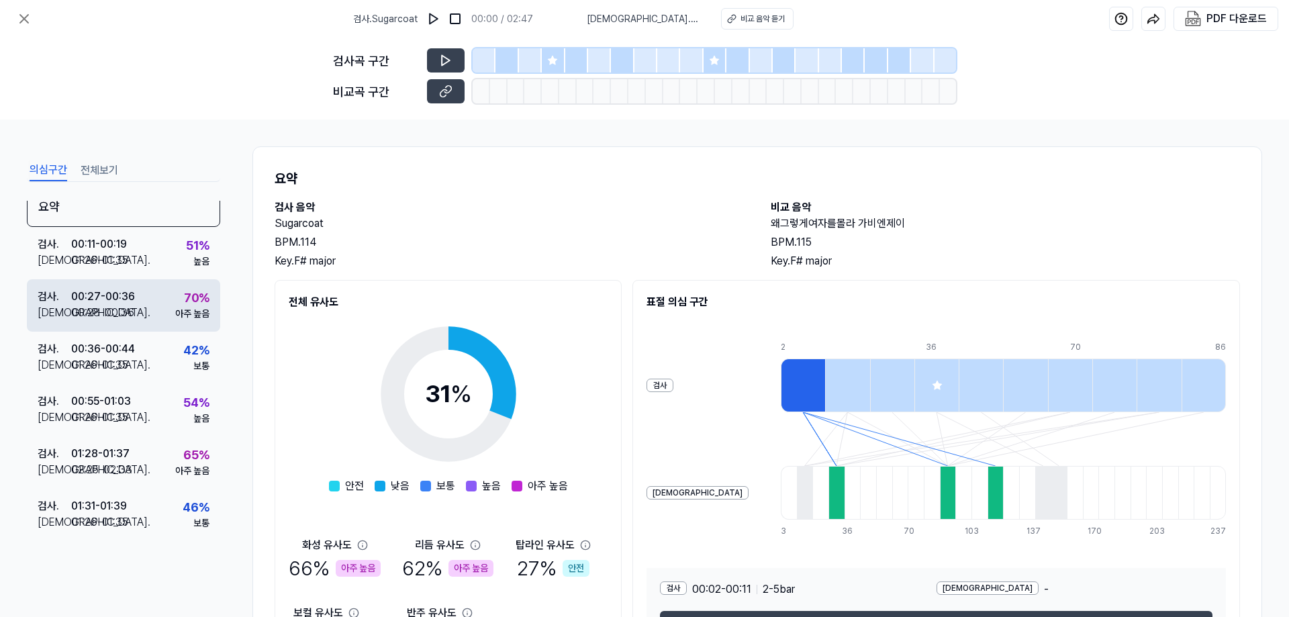
scroll to position [0, 0]
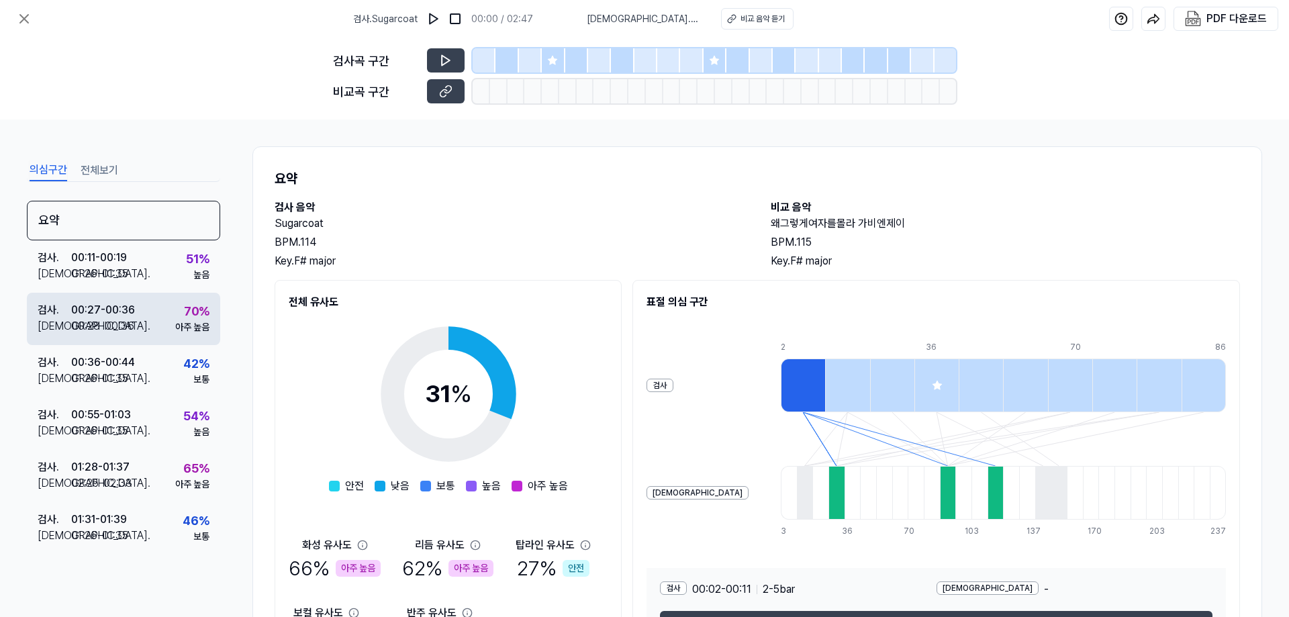
click at [138, 320] on div "검사 . 00:27 - 00:36 비교 . 00:28 - 00:36 70 % 아주 높음" at bounding box center [123, 319] width 193 height 52
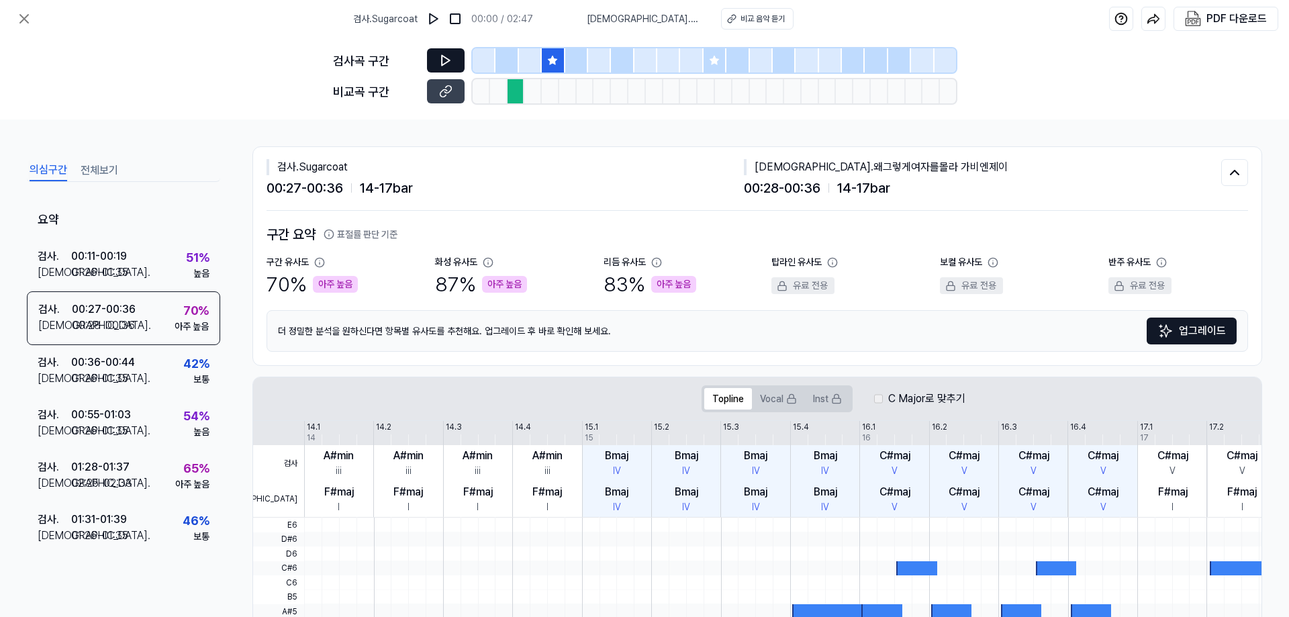
click at [445, 60] on icon at bounding box center [445, 60] width 13 height 13
click at [445, 63] on icon at bounding box center [444, 60] width 2 height 9
click at [437, 91] on button at bounding box center [446, 91] width 38 height 24
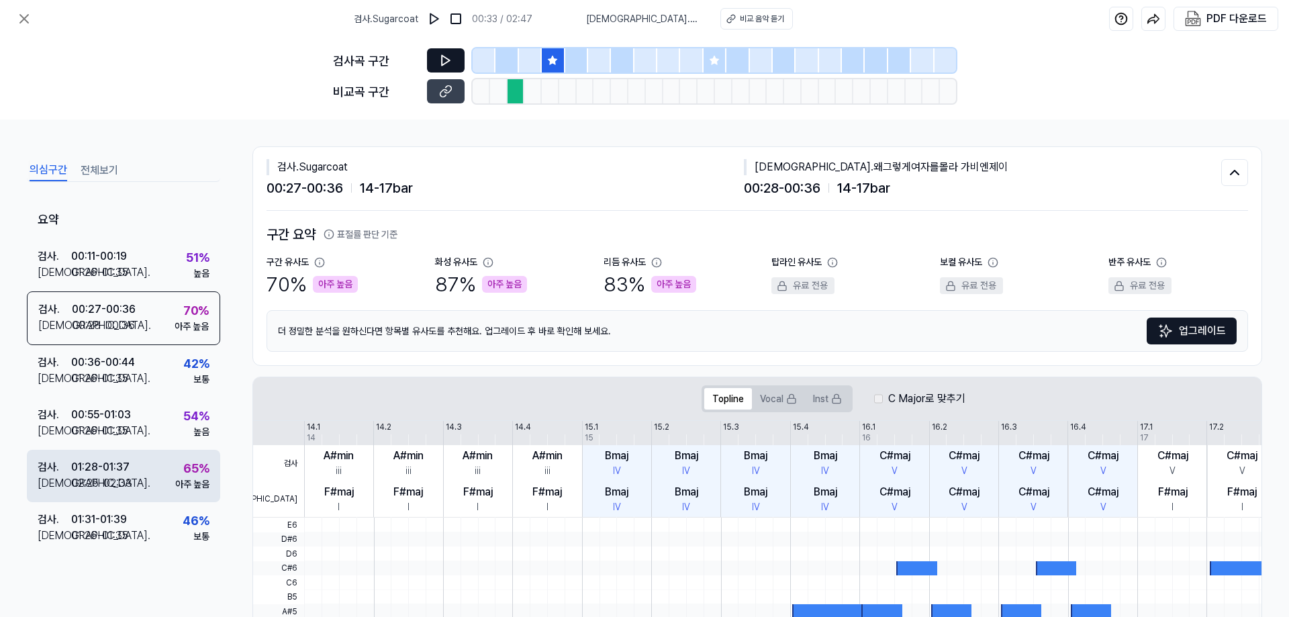
click at [125, 473] on div "01:28 - 01:37" at bounding box center [100, 467] width 58 height 16
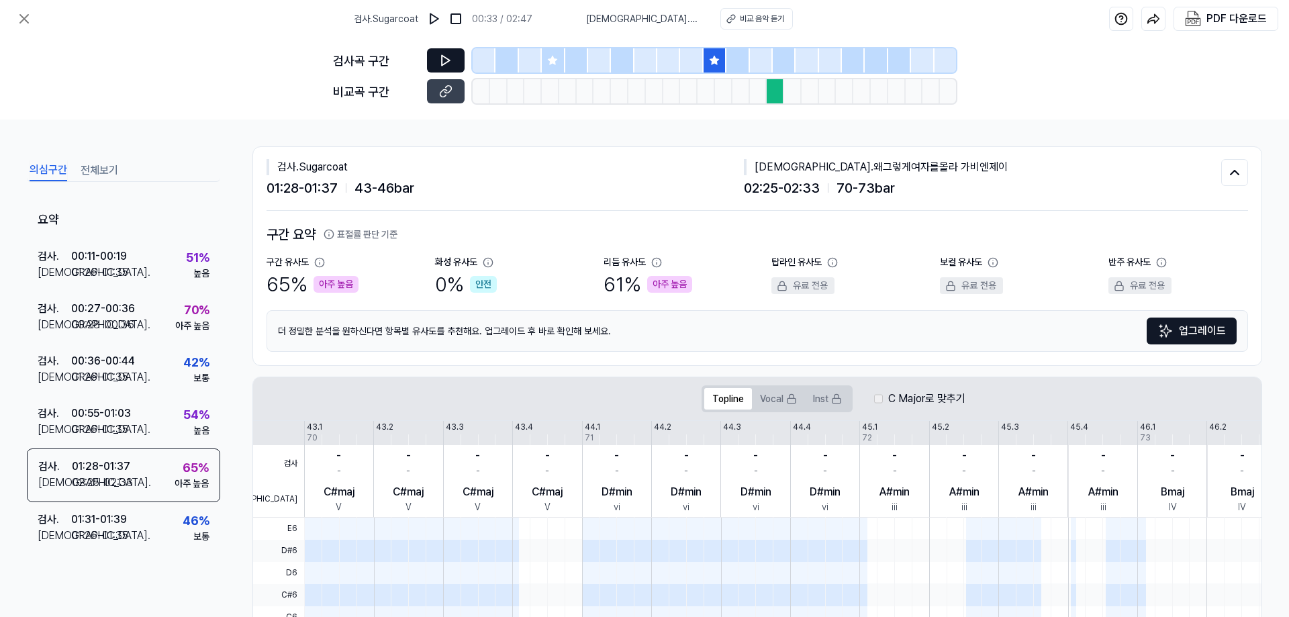
click at [447, 65] on icon at bounding box center [445, 60] width 13 height 13
click at [451, 52] on button at bounding box center [446, 60] width 38 height 24
click at [451, 65] on icon at bounding box center [445, 60] width 13 height 13
click at [447, 89] on icon at bounding box center [445, 91] width 13 height 13
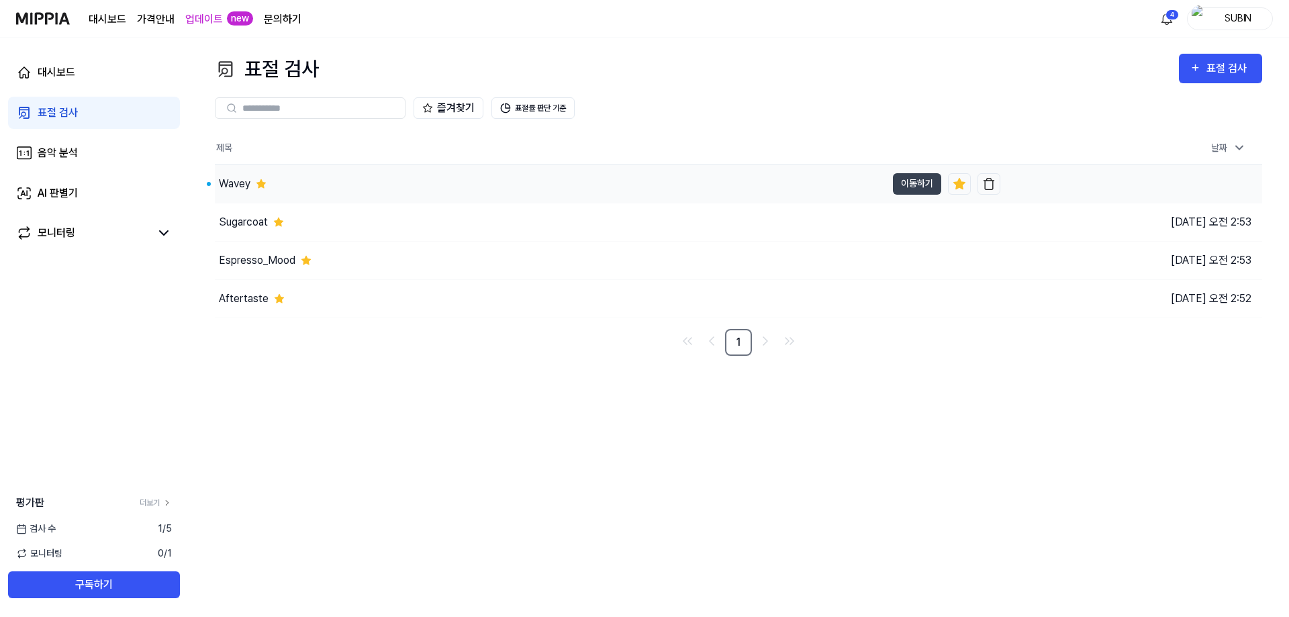
click at [239, 188] on div "Wavey" at bounding box center [235, 184] width 32 height 16
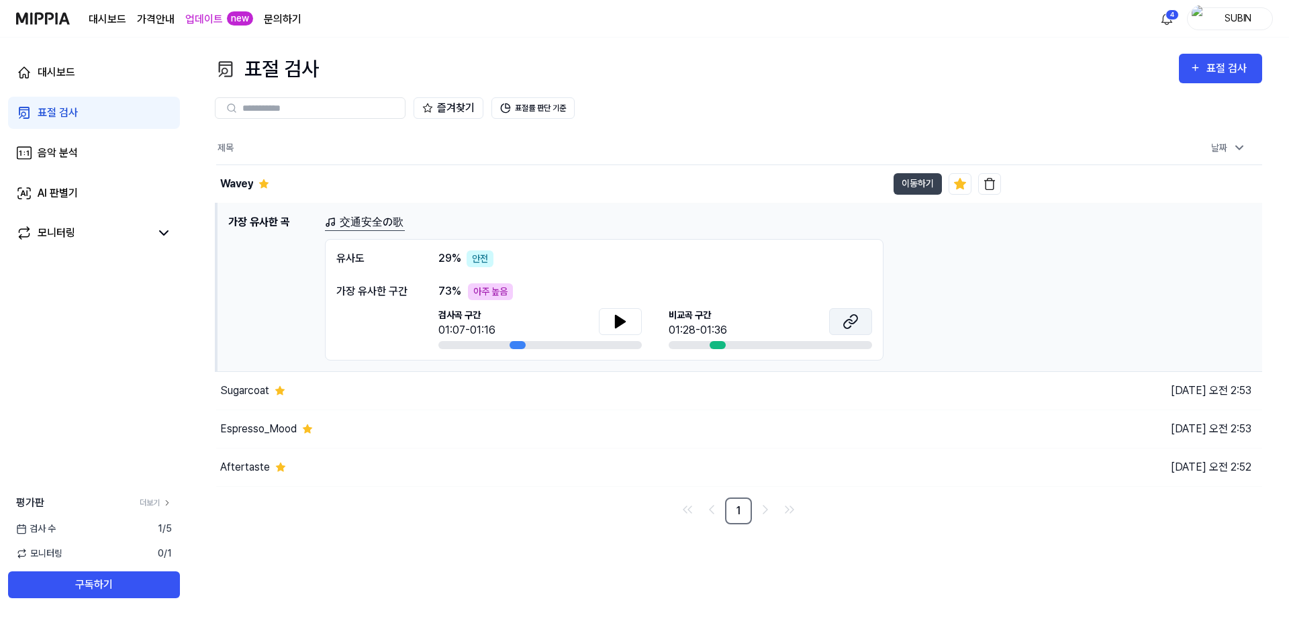
click at [854, 330] on button at bounding box center [850, 321] width 43 height 27
click at [54, 76] on div "대시보드" at bounding box center [57, 72] width 38 height 16
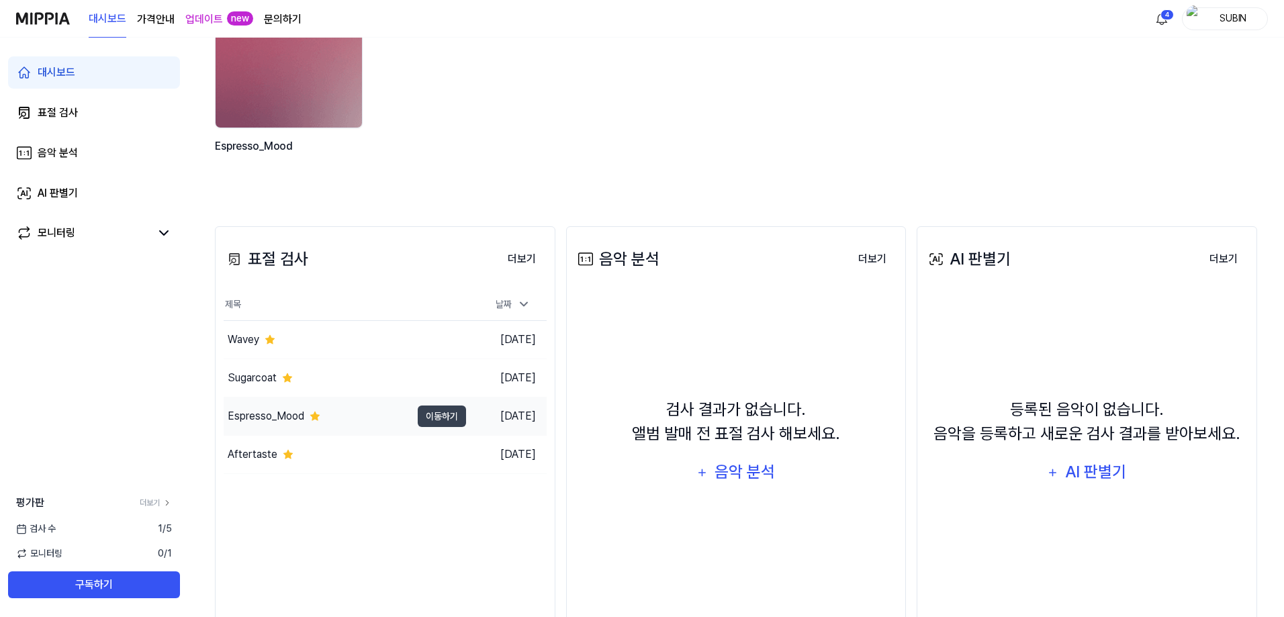
scroll to position [212, 0]
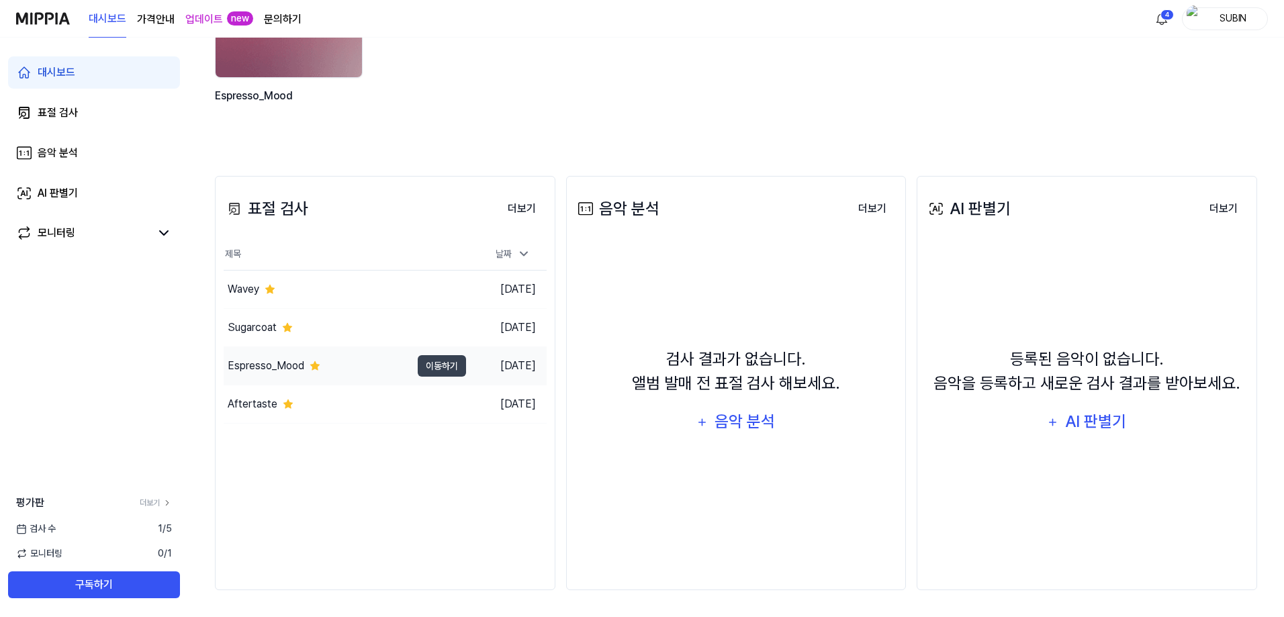
click at [264, 367] on div "Espresso_Mood" at bounding box center [266, 366] width 77 height 16
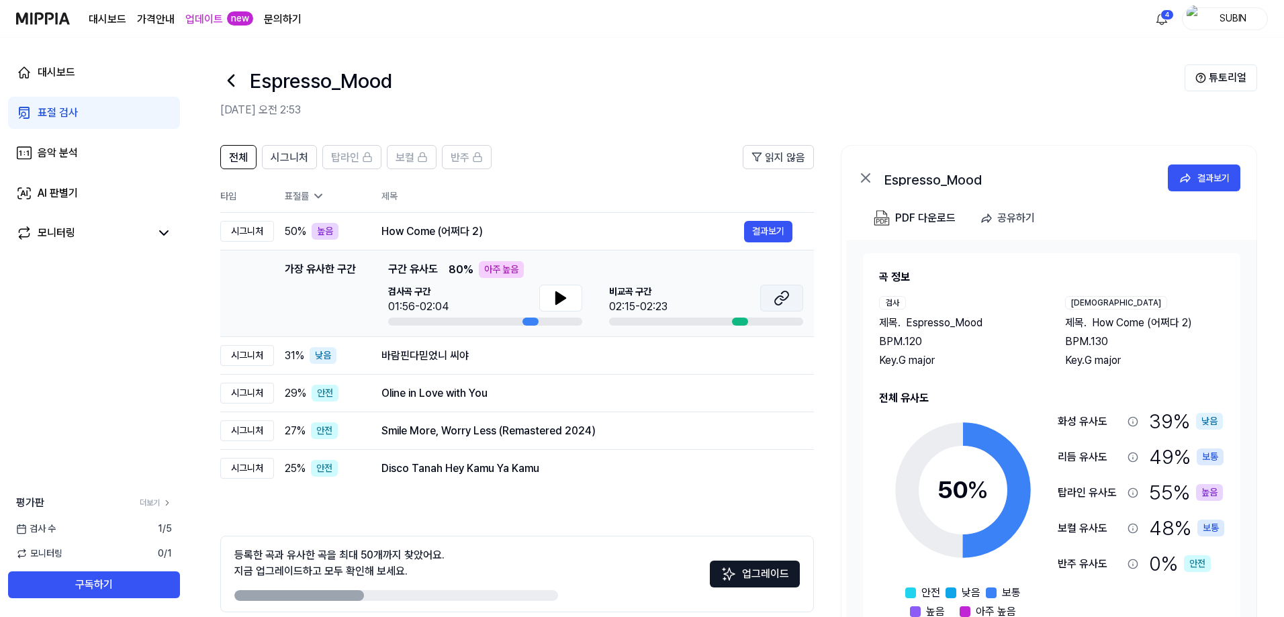
click at [775, 296] on icon at bounding box center [782, 298] width 16 height 16
click at [580, 295] on button at bounding box center [560, 298] width 43 height 27
click at [565, 298] on icon at bounding box center [563, 298] width 3 height 11
drag, startPoint x: 565, startPoint y: 298, endPoint x: 811, endPoint y: 79, distance: 329.2
click at [565, 296] on icon at bounding box center [561, 298] width 16 height 16
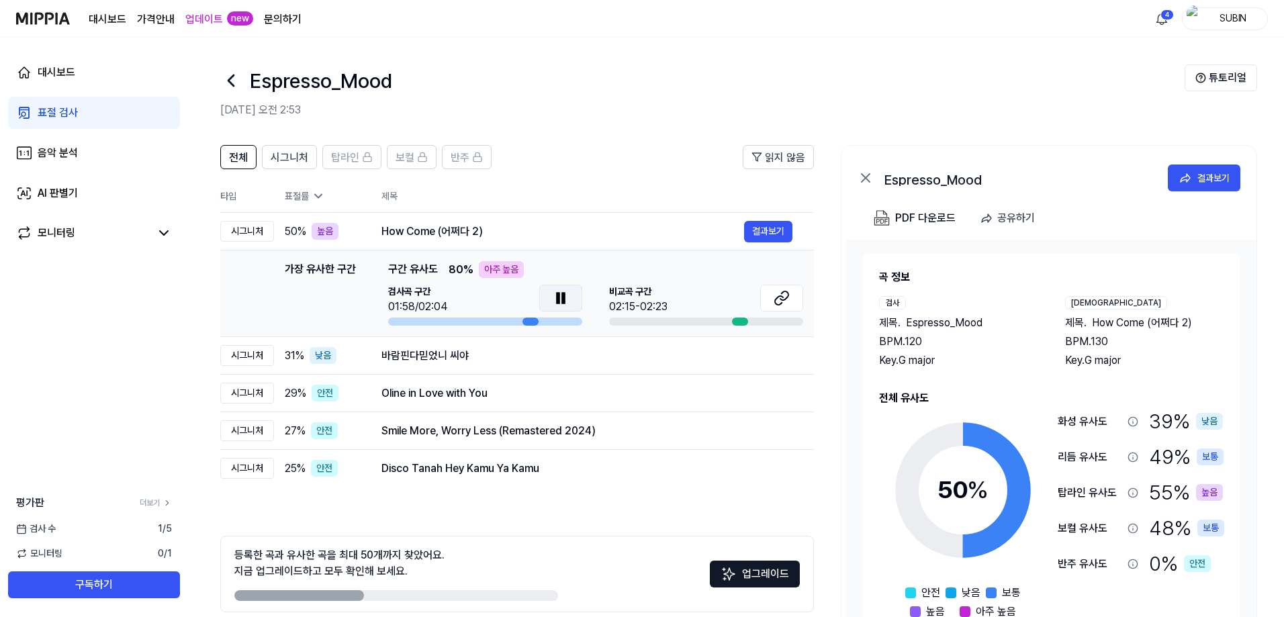
click at [572, 293] on button at bounding box center [560, 298] width 43 height 27
click at [54, 153] on div "음악 분석" at bounding box center [58, 153] width 40 height 16
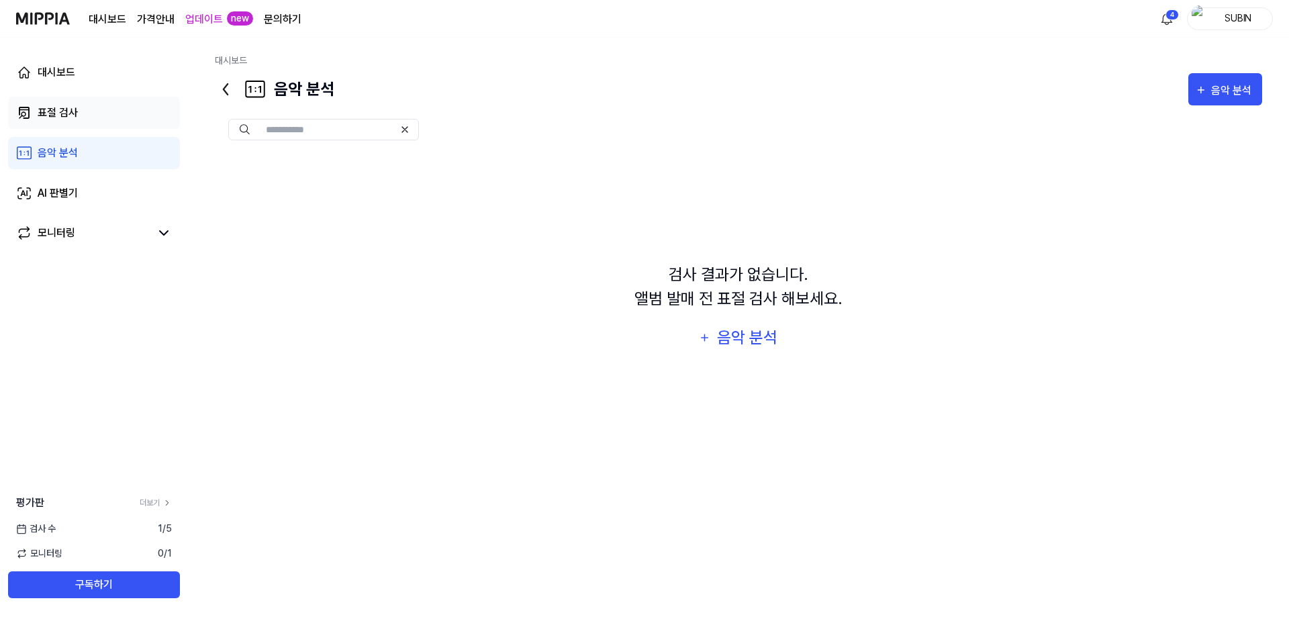
click at [49, 117] on div "표절 검사" at bounding box center [58, 113] width 40 height 16
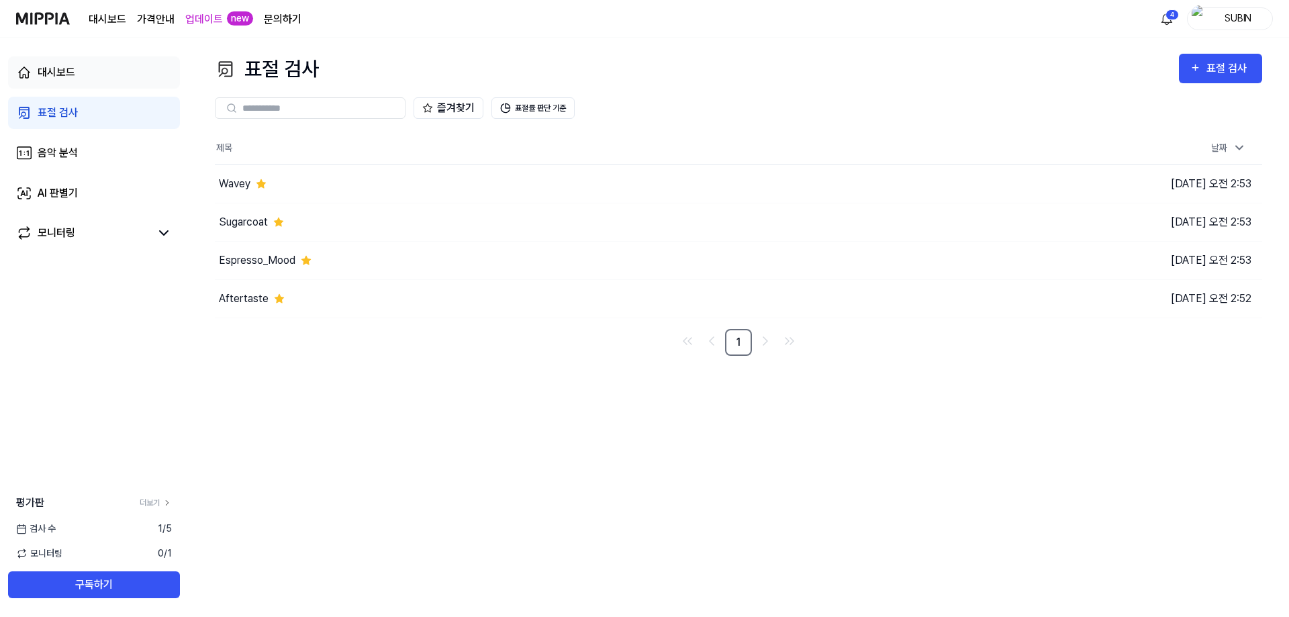
click at [57, 61] on link "대시보드" at bounding box center [94, 72] width 172 height 32
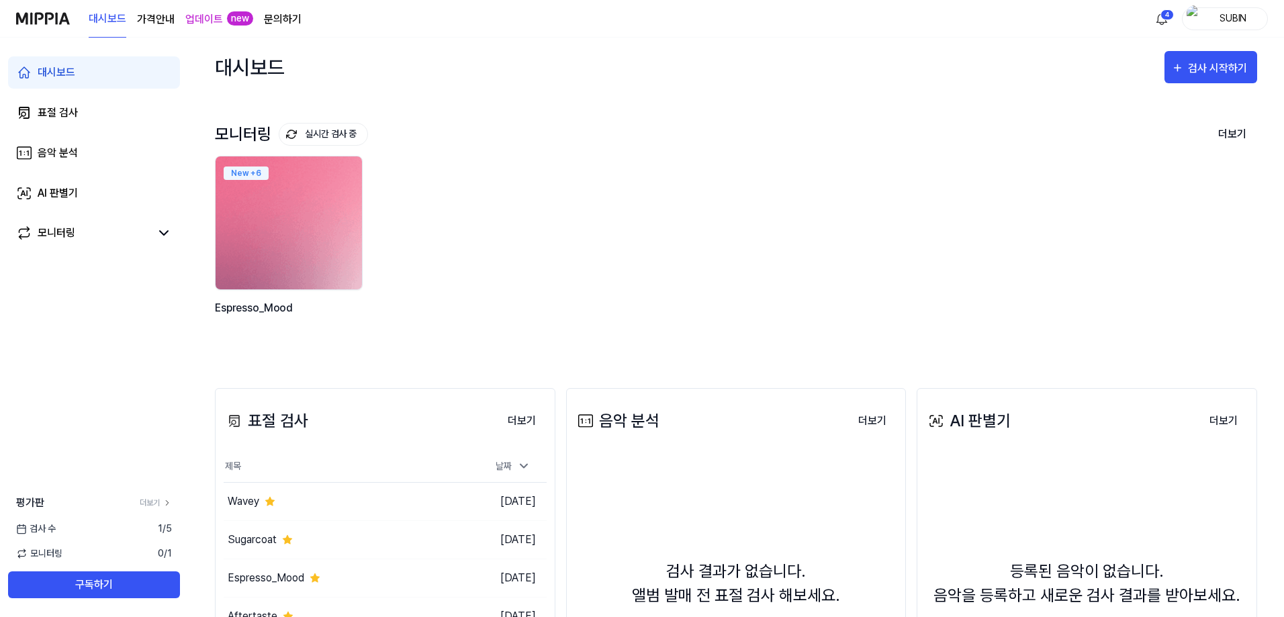
click at [293, 201] on img at bounding box center [288, 223] width 161 height 146
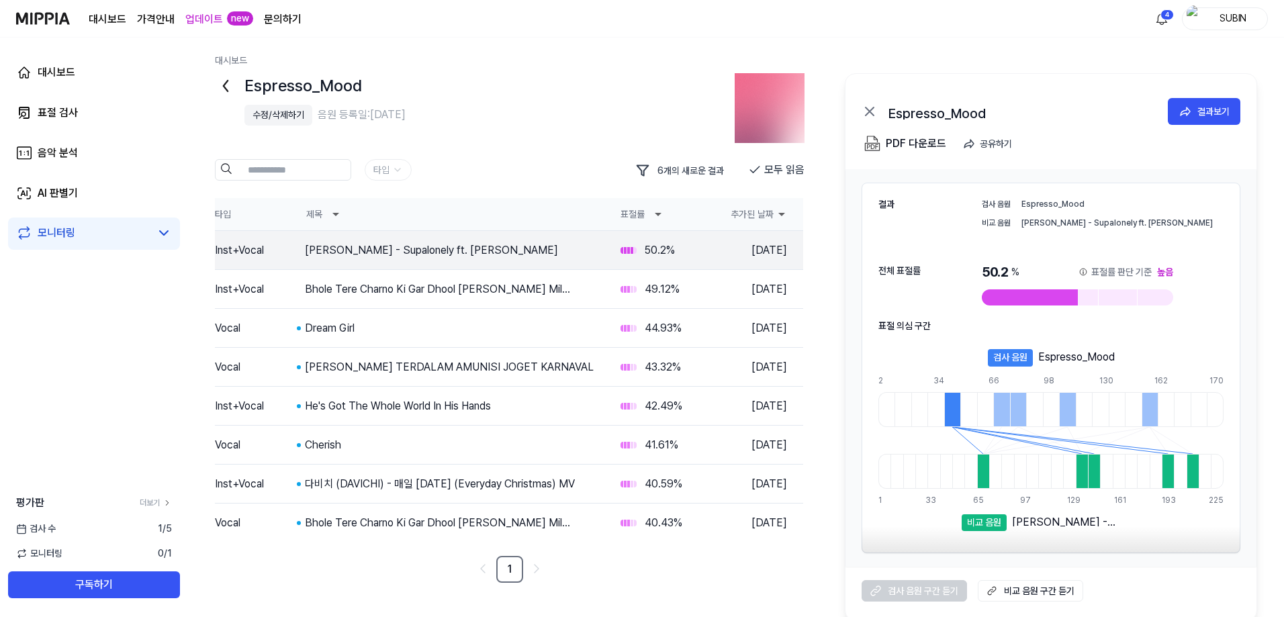
click at [639, 215] on th "표절률" at bounding box center [663, 214] width 107 height 32
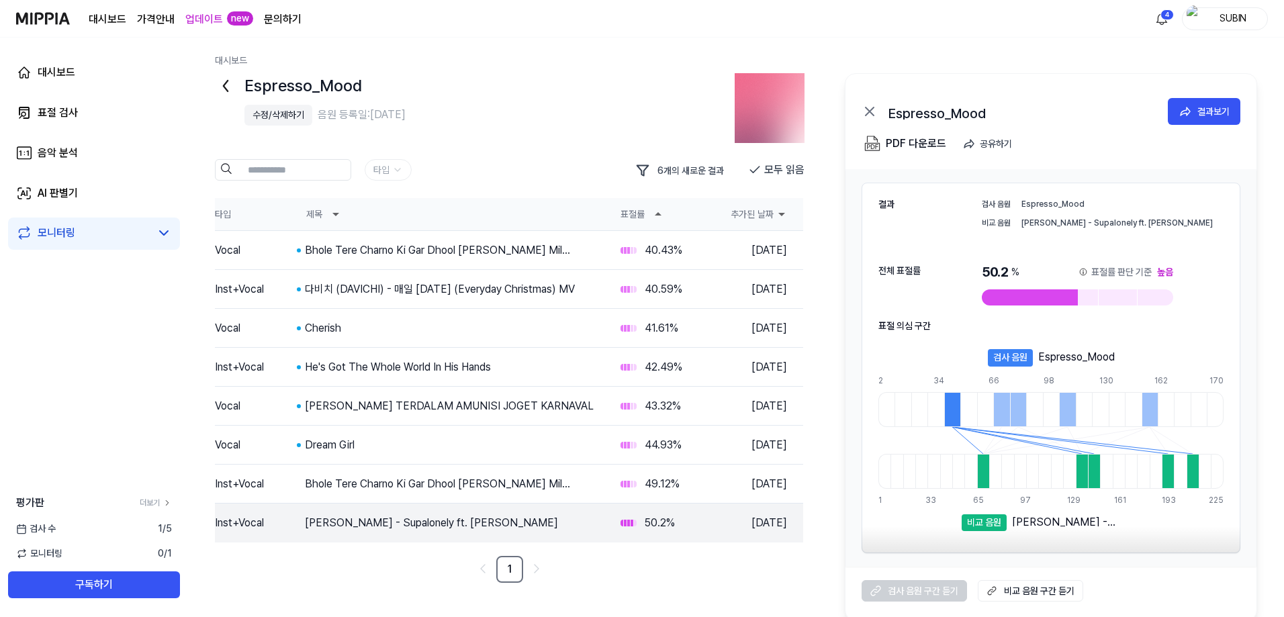
click at [623, 214] on th "표절률" at bounding box center [663, 214] width 107 height 32
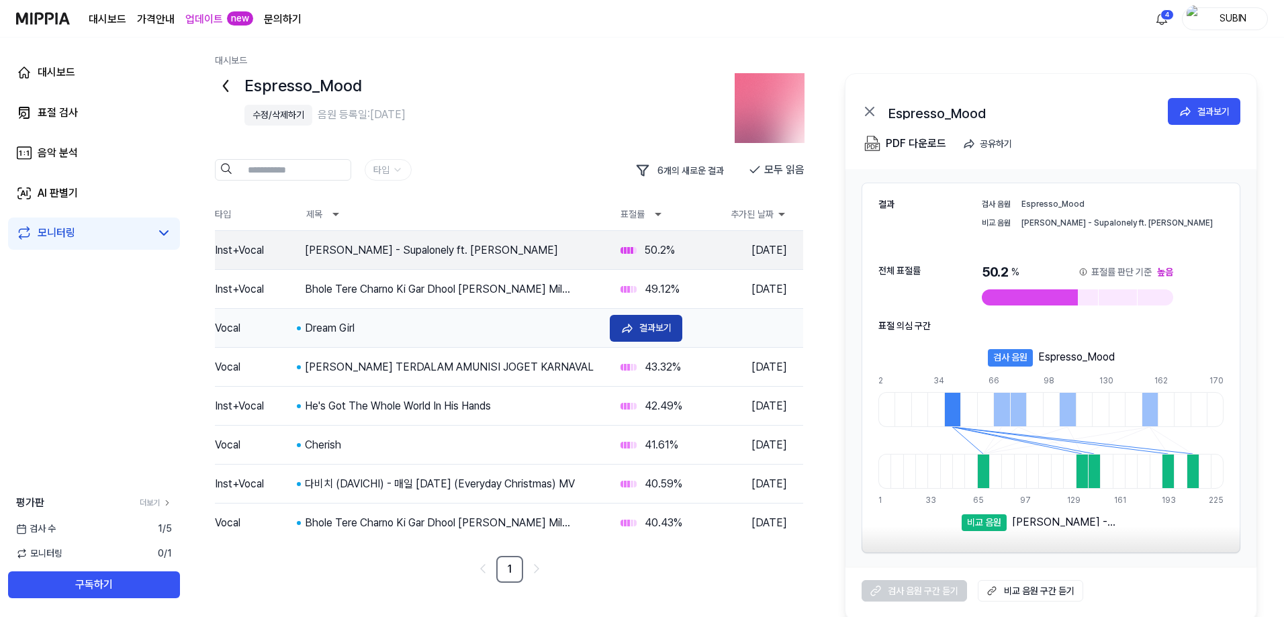
click at [634, 326] on button "결과보기" at bounding box center [646, 328] width 73 height 27
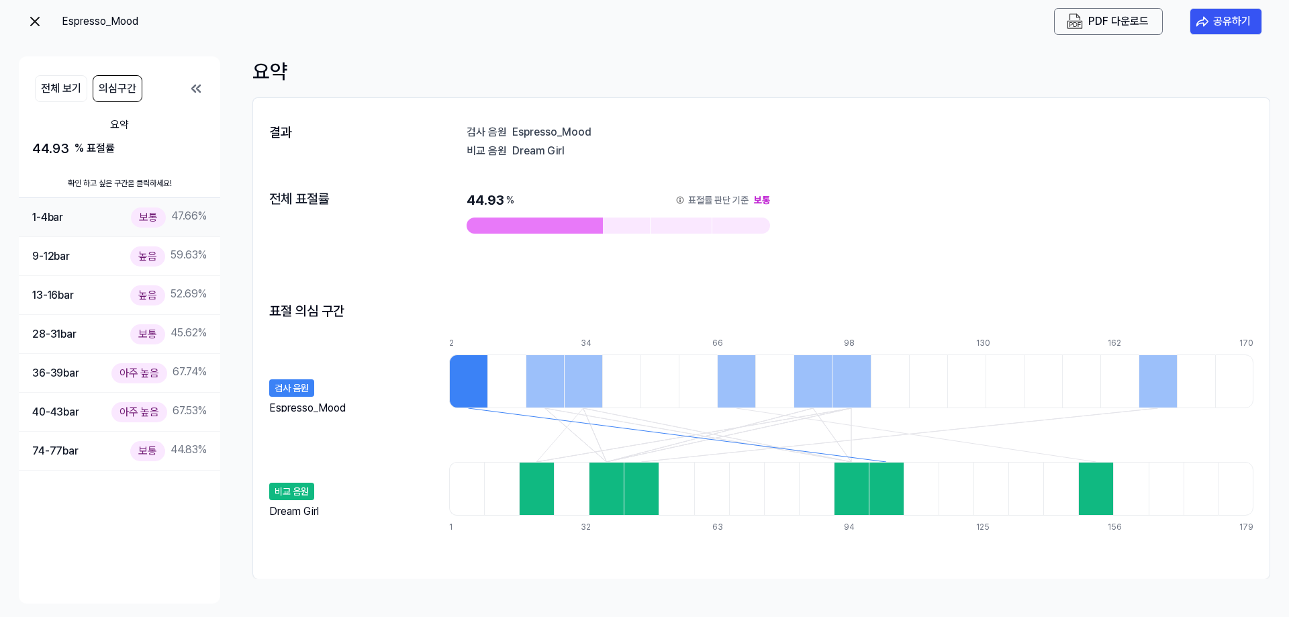
click at [63, 218] on div "1-4 bar" at bounding box center [47, 217] width 31 height 17
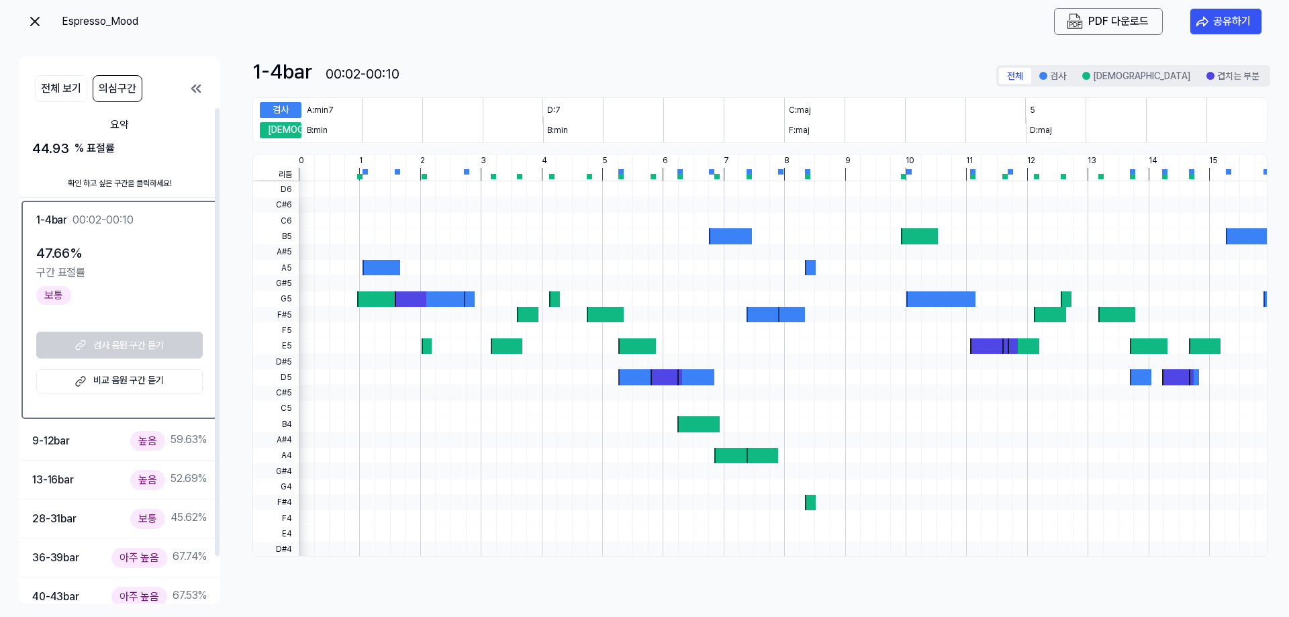
drag, startPoint x: 114, startPoint y: 226, endPoint x: 120, endPoint y: 227, distance: 6.8
click at [120, 227] on div "00:02-00:10" at bounding box center [103, 220] width 61 height 16
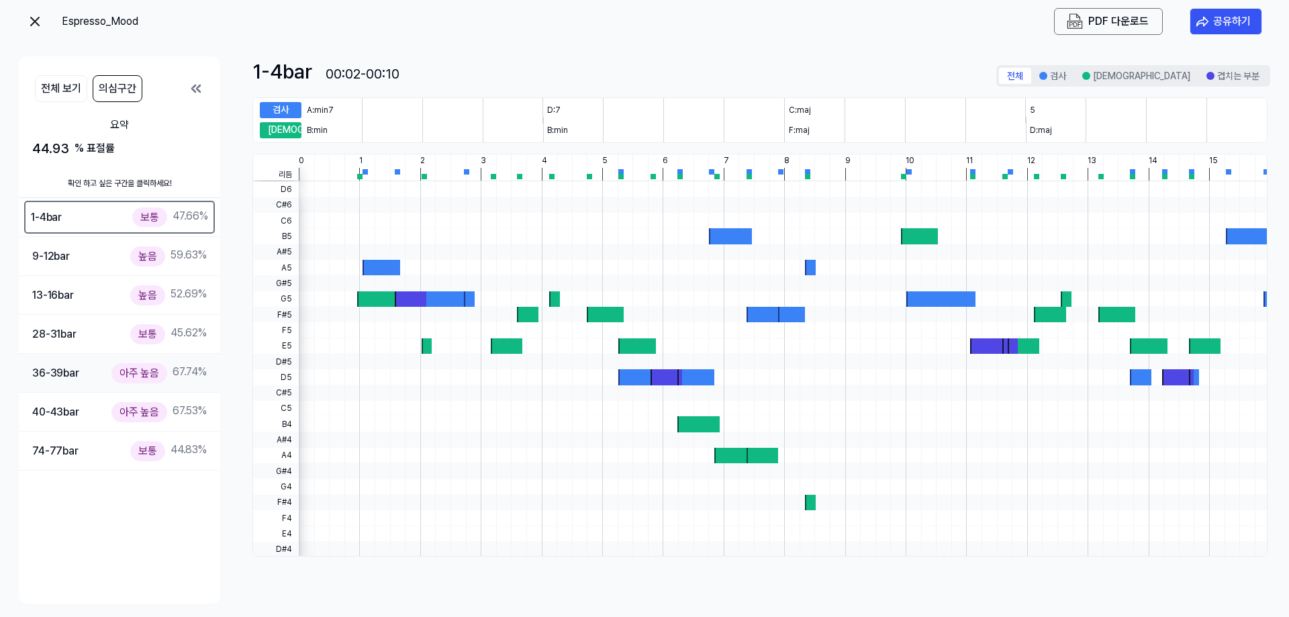
click at [92, 365] on div "36-39 bar 아주 높음 67.74 %" at bounding box center [119, 372] width 175 height 19
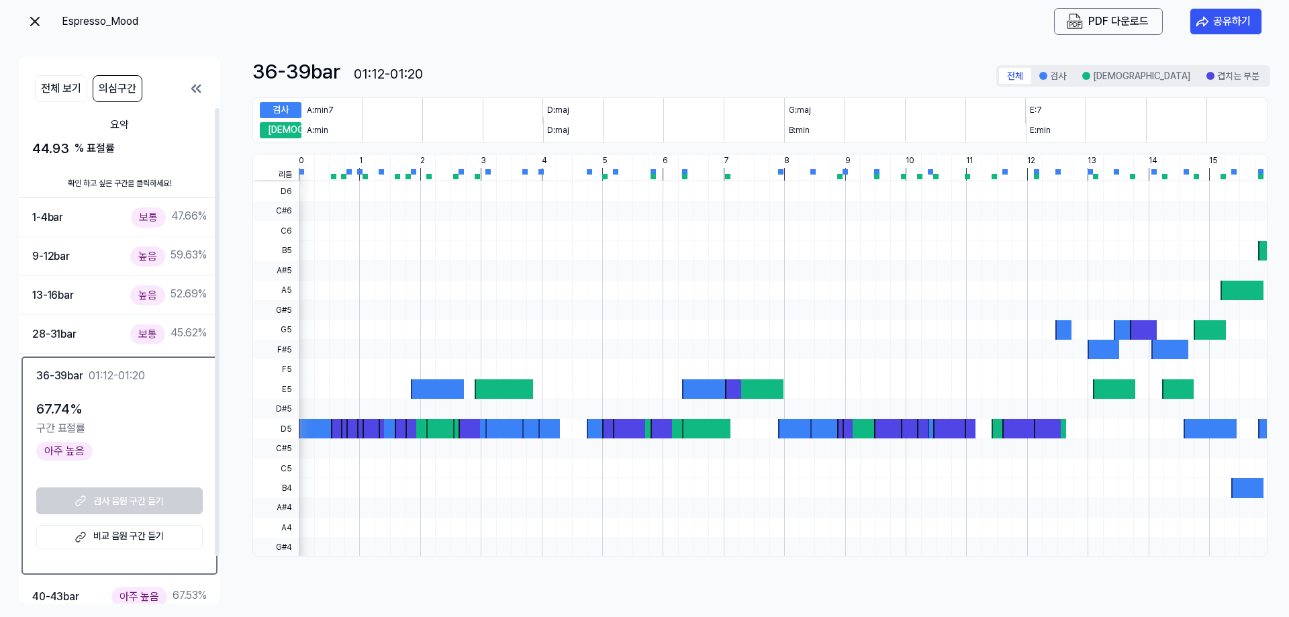
click at [155, 529] on link "비교 음원 구간 듣기" at bounding box center [119, 537] width 167 height 24
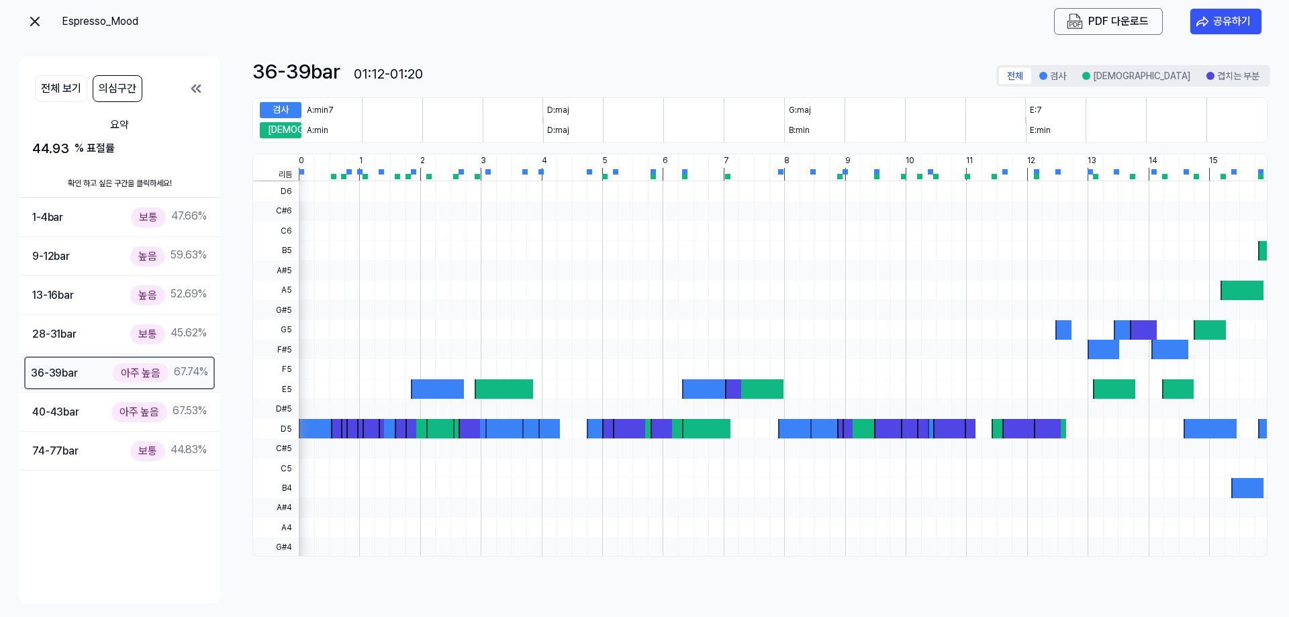
click at [75, 376] on div "36-39 bar" at bounding box center [54, 373] width 47 height 17
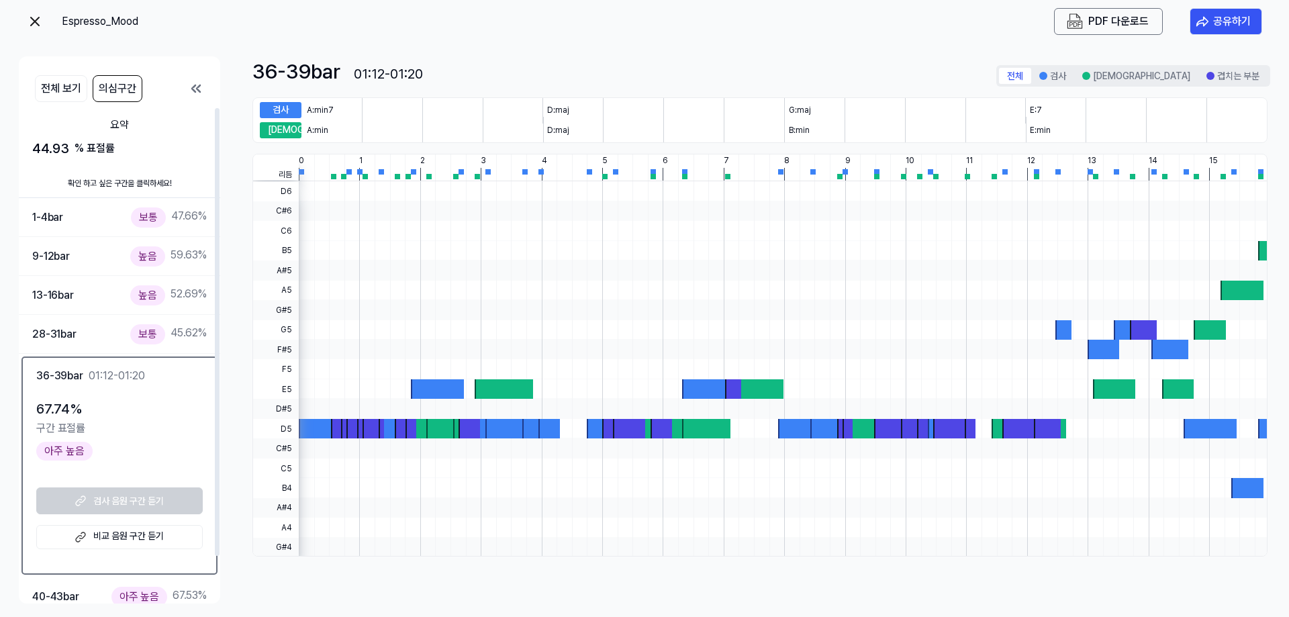
click at [93, 503] on div "검사 음원 구간 듣기 비교 음원 구간 듣기" at bounding box center [119, 519] width 167 height 62
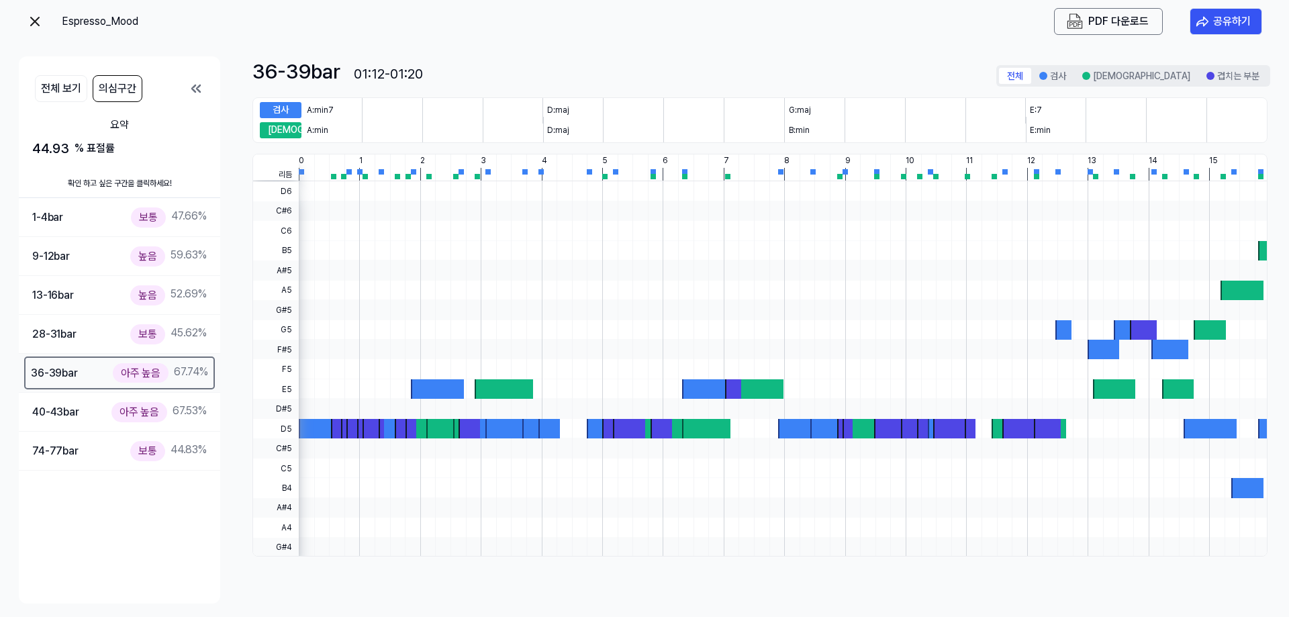
click at [106, 367] on div "36-39 bar 아주 높음 67.74 %" at bounding box center [119, 372] width 177 height 19
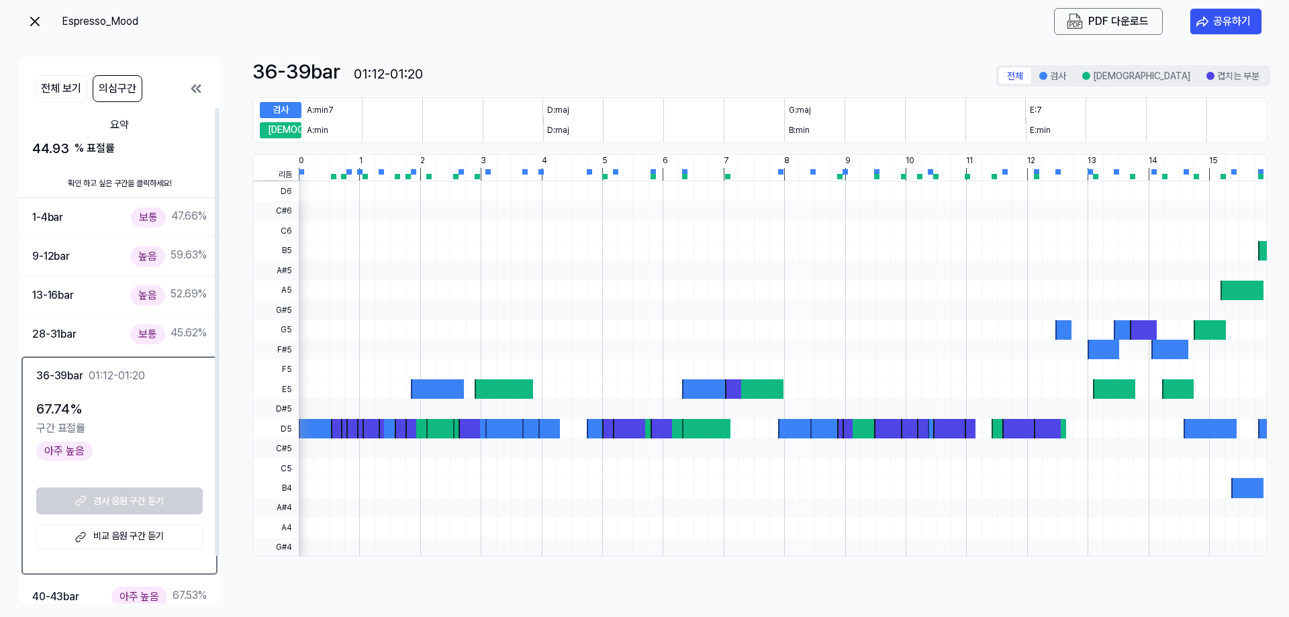
click at [77, 500] on div "검사 음원 구간 듣기 비교 음원 구간 듣기" at bounding box center [119, 519] width 167 height 62
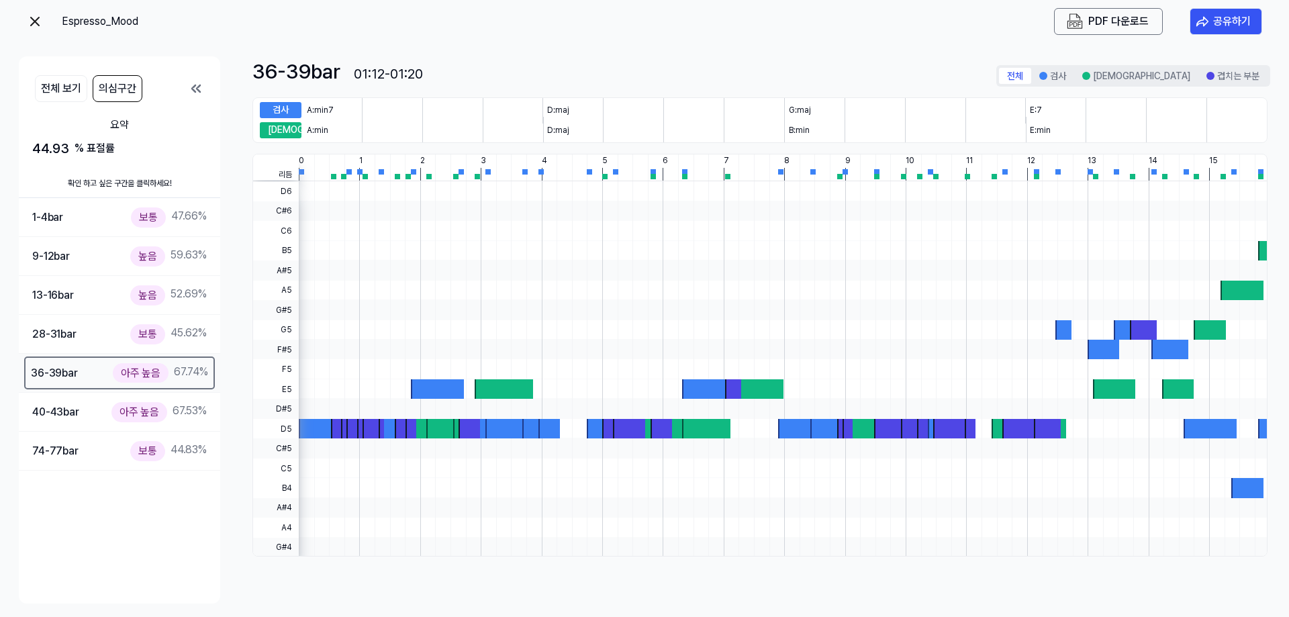
click at [95, 371] on div "36-39 bar 아주 높음 67.74 %" at bounding box center [119, 372] width 177 height 19
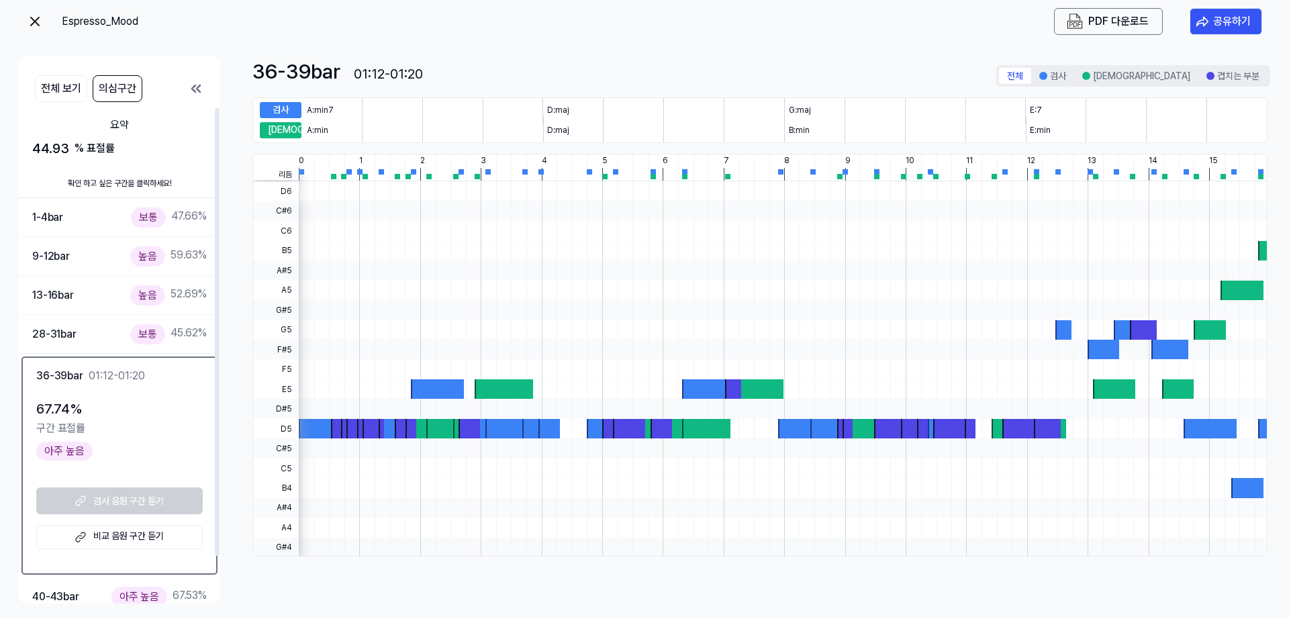
click at [95, 371] on div "01:12-01:20" at bounding box center [117, 376] width 56 height 16
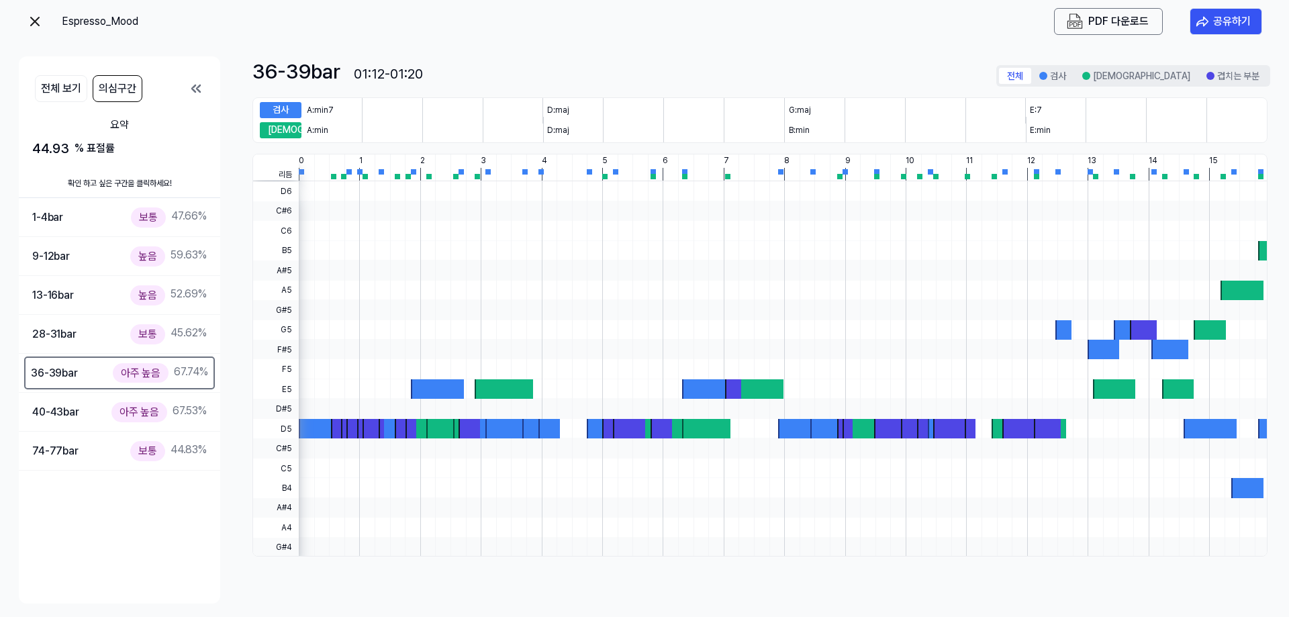
click at [95, 371] on div "36-39 bar 아주 높음 67.74 %" at bounding box center [119, 372] width 177 height 19
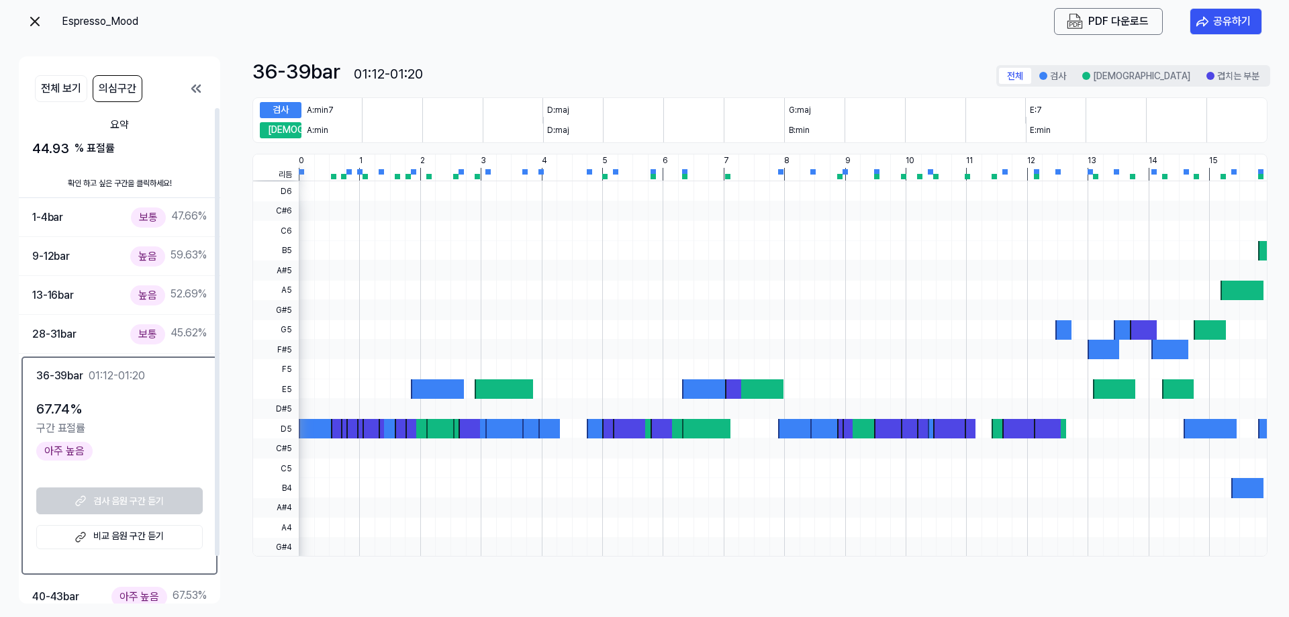
click at [95, 371] on div "01:12-01:20" at bounding box center [117, 376] width 56 height 16
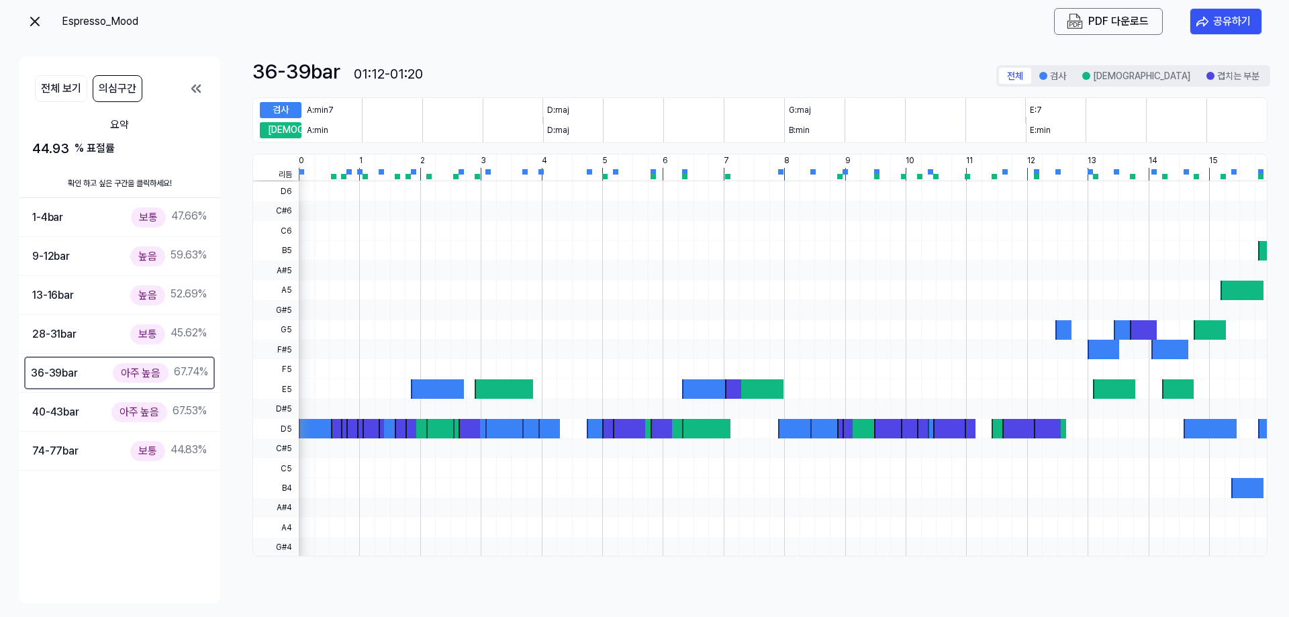
click at [95, 371] on div "36-39 bar 아주 높음 67.74 %" at bounding box center [119, 372] width 177 height 19
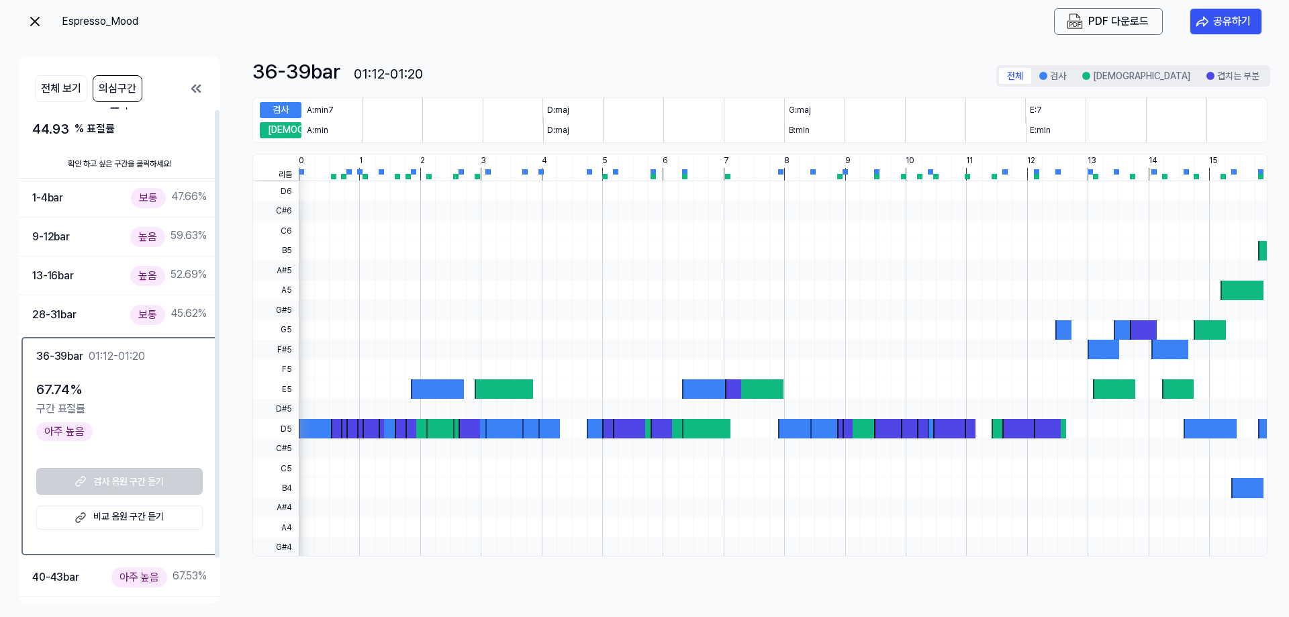
scroll to position [52, 0]
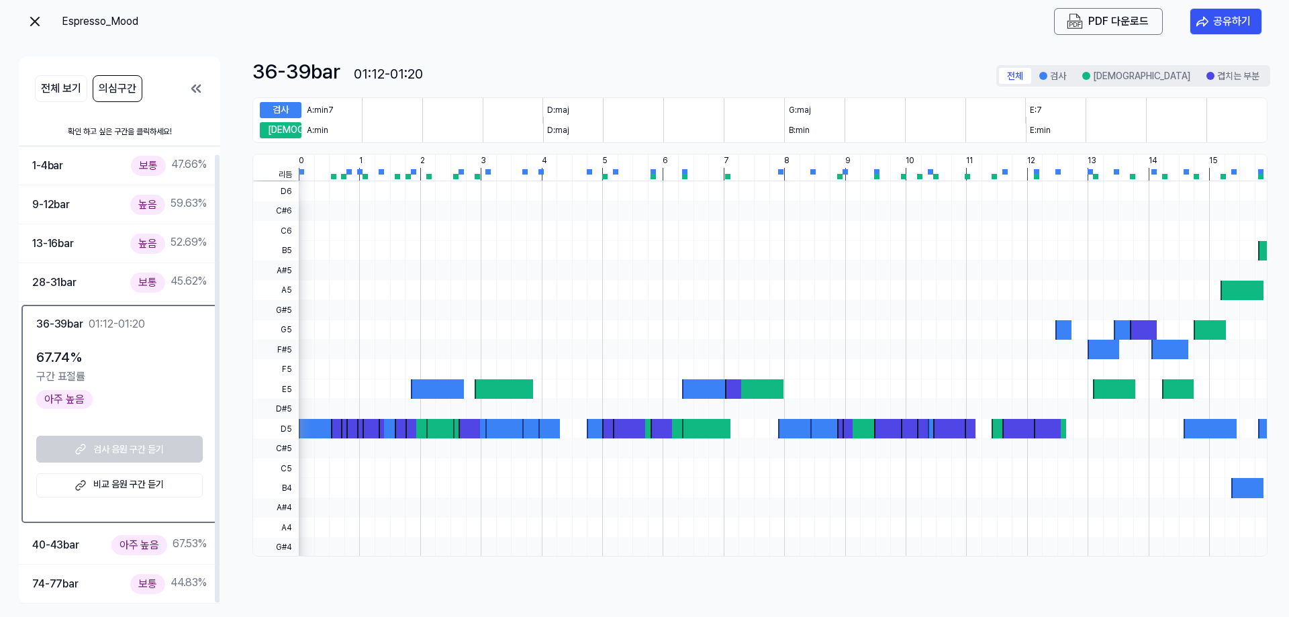
drag, startPoint x: 698, startPoint y: 322, endPoint x: 801, endPoint y: 323, distance: 102.8
click at [781, 326] on div at bounding box center [783, 329] width 968 height 19
drag, startPoint x: 892, startPoint y: 322, endPoint x: 824, endPoint y: 423, distance: 122.0
click at [824, 423] on div at bounding box center [783, 369] width 968 height 376
click at [81, 287] on div "28-31 bar 보통 45.62 %" at bounding box center [119, 282] width 175 height 19
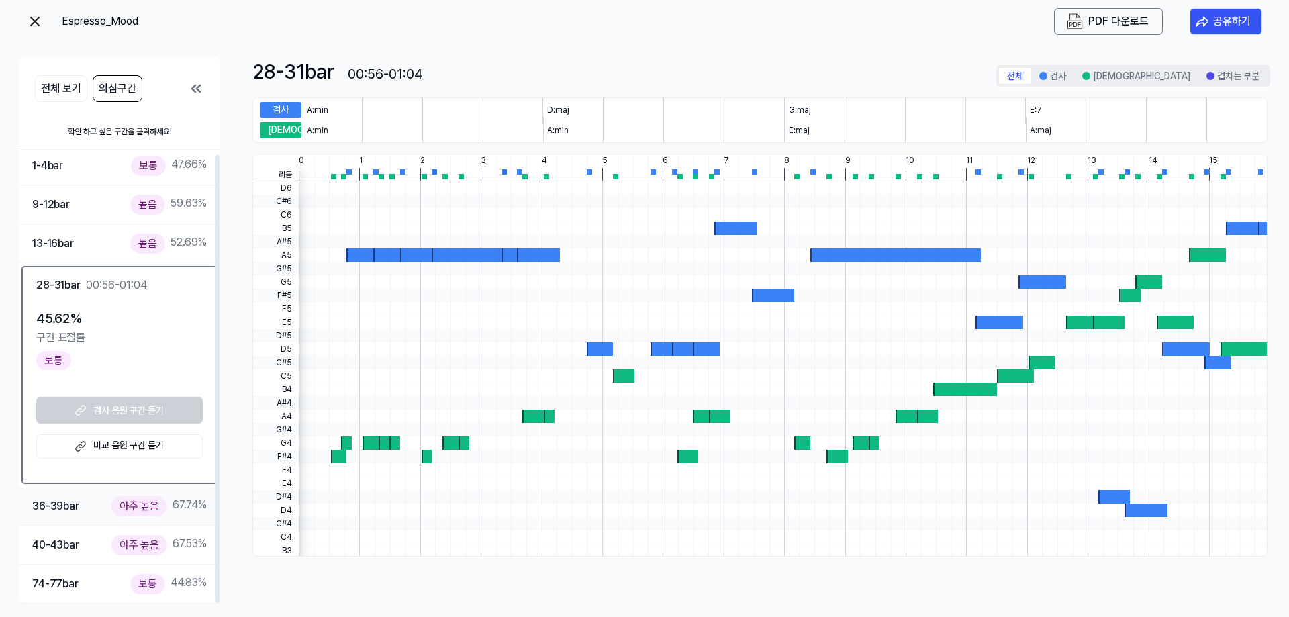
click at [56, 502] on div "36-39 bar" at bounding box center [55, 506] width 47 height 17
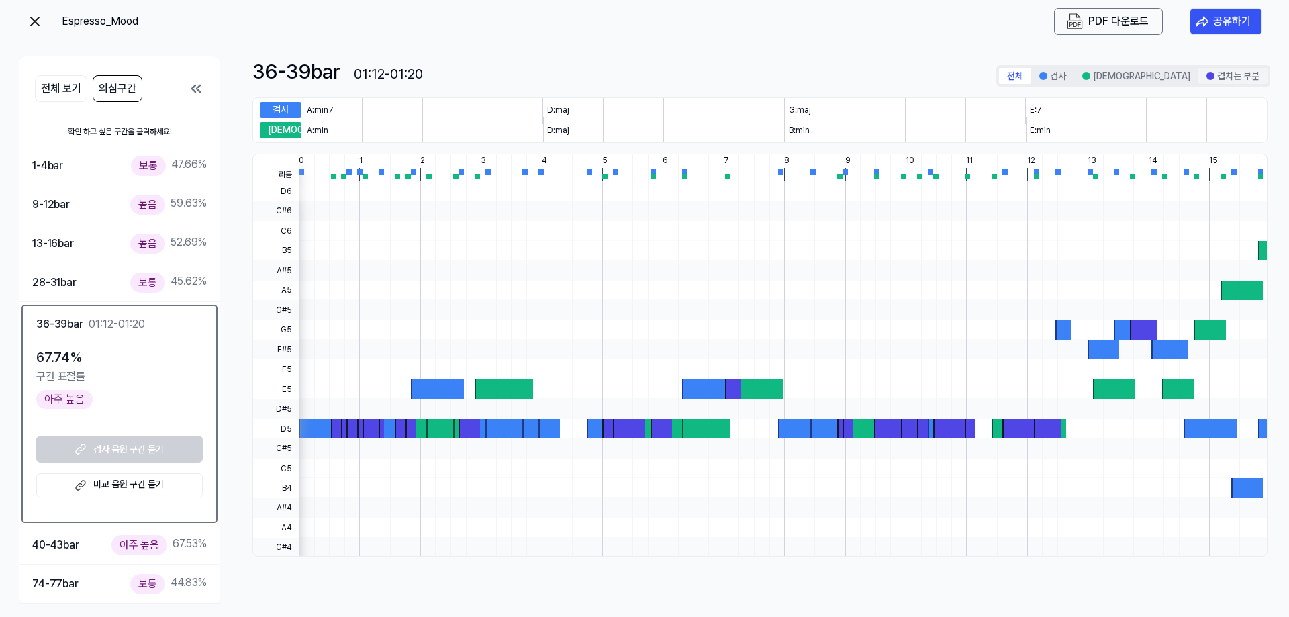
click at [854, 75] on button "겹치는 부분" at bounding box center [1233, 76] width 69 height 16
